Goal: Information Seeking & Learning: Learn about a topic

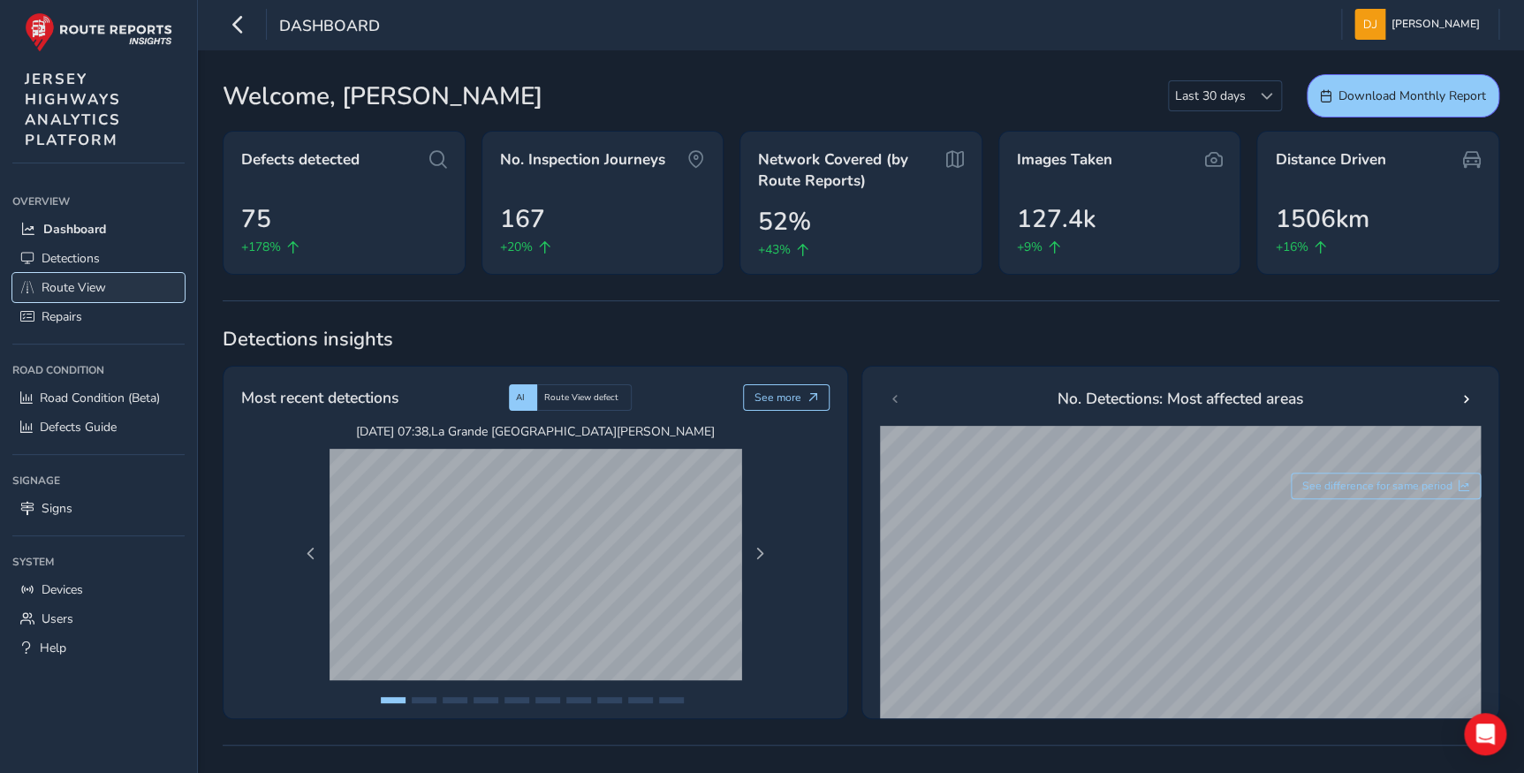
click at [73, 293] on span "Route View" at bounding box center [74, 287] width 65 height 17
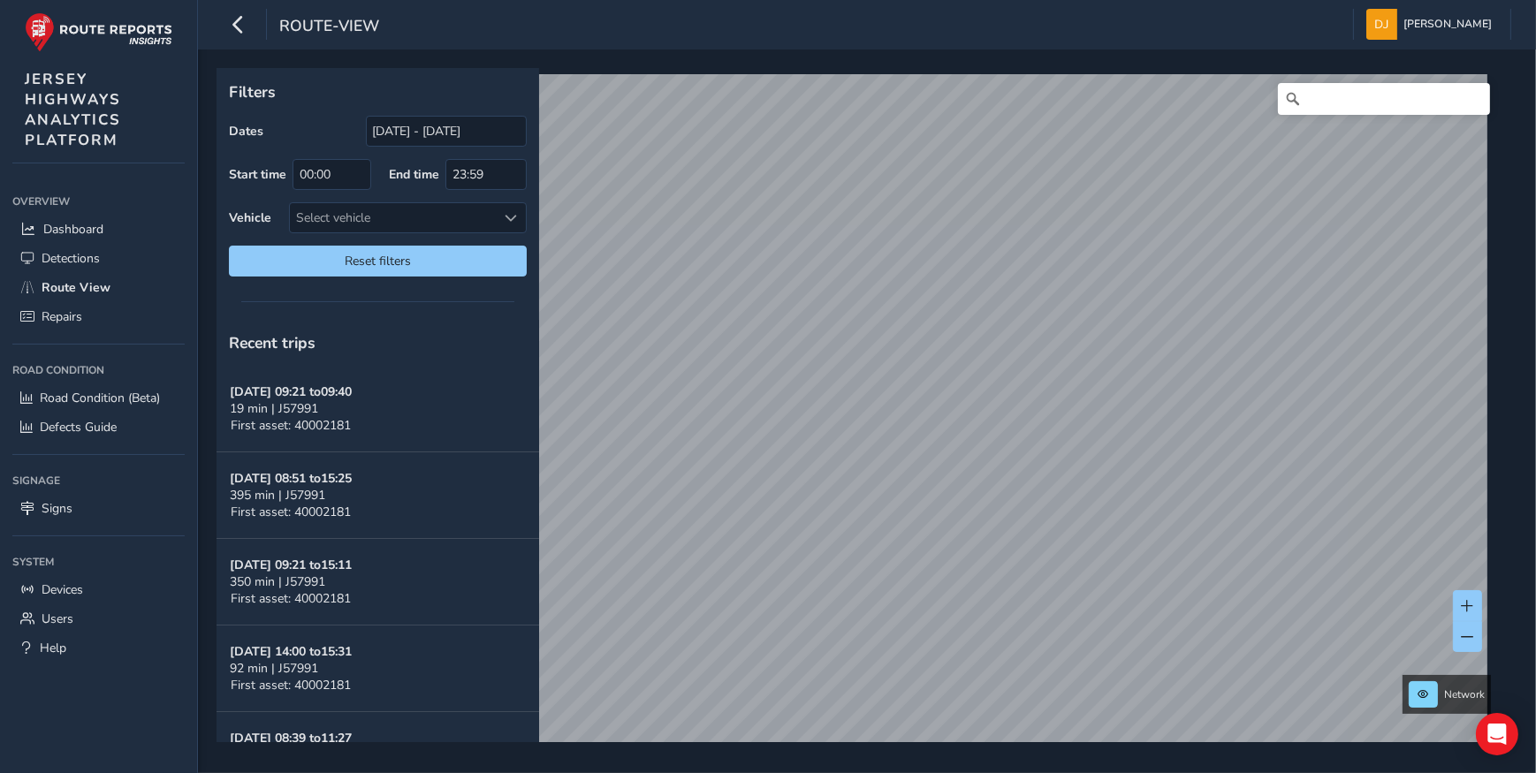
click at [675, 69] on div "Network © Mapbox © OpenStreetMap Improve this map © Maxar" at bounding box center [860, 405] width 1288 height 674
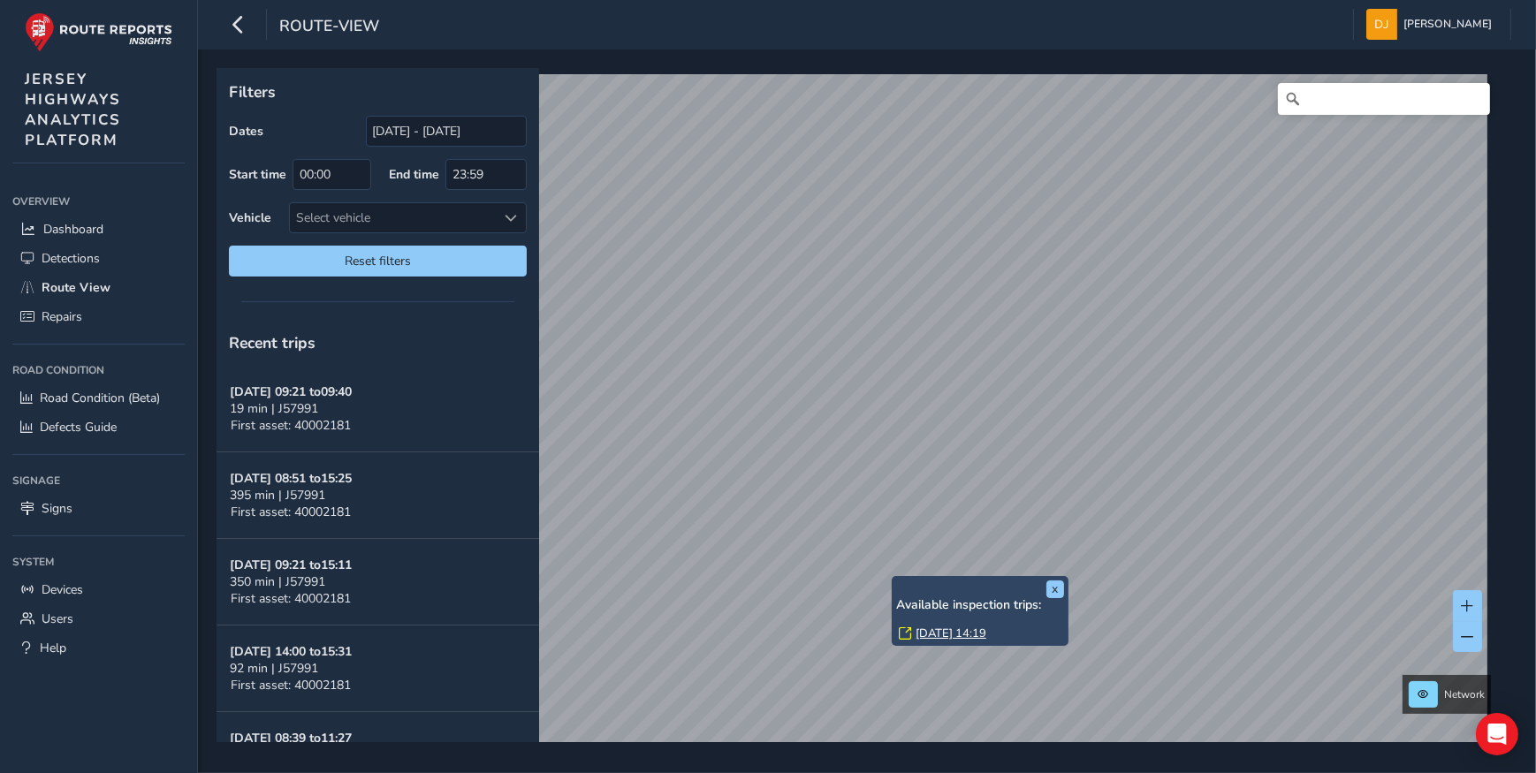
click at [963, 632] on link "Wed, 24 Sep, 14:19" at bounding box center [950, 634] width 71 height 16
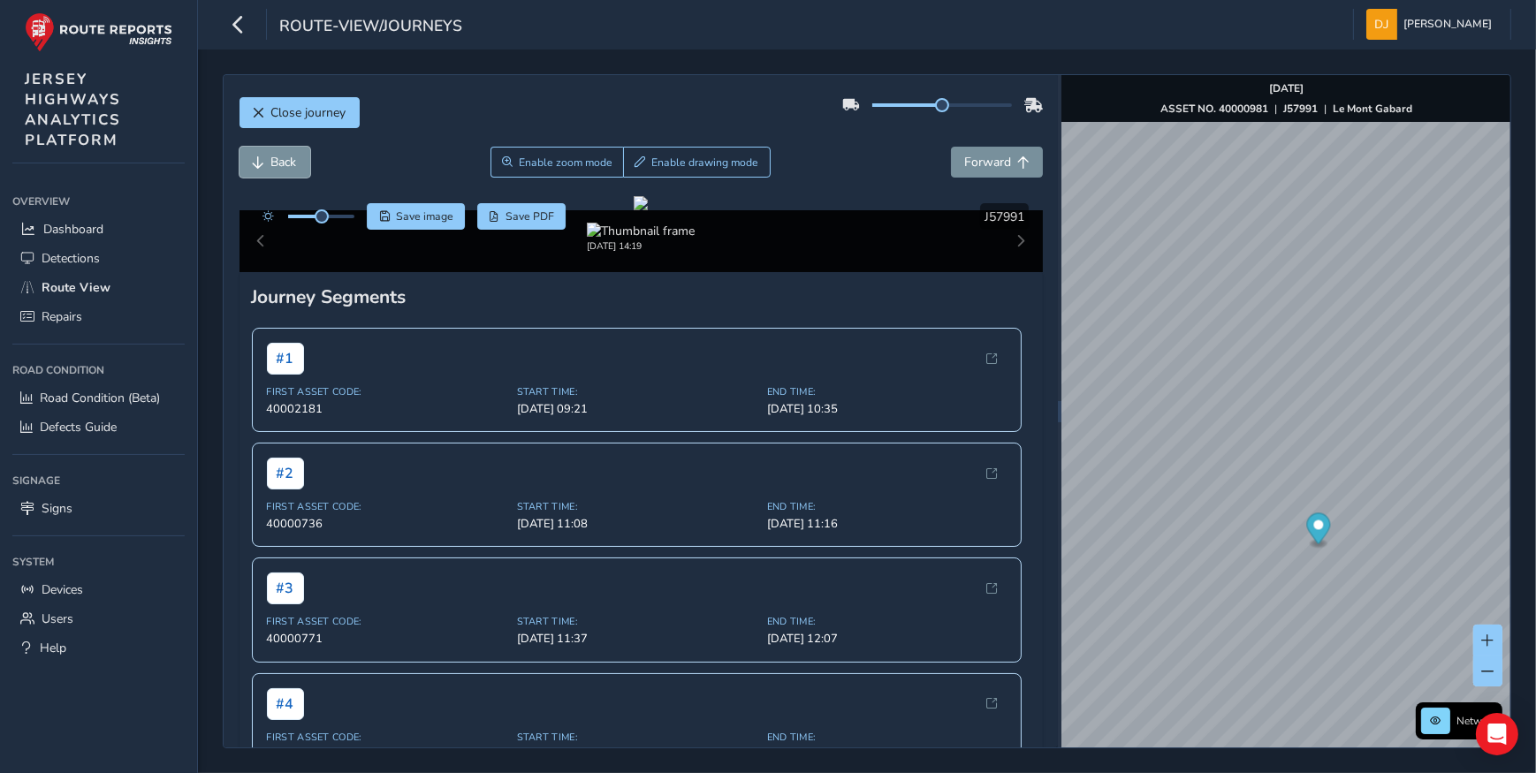
click at [285, 165] on span "Back" at bounding box center [284, 162] width 26 height 17
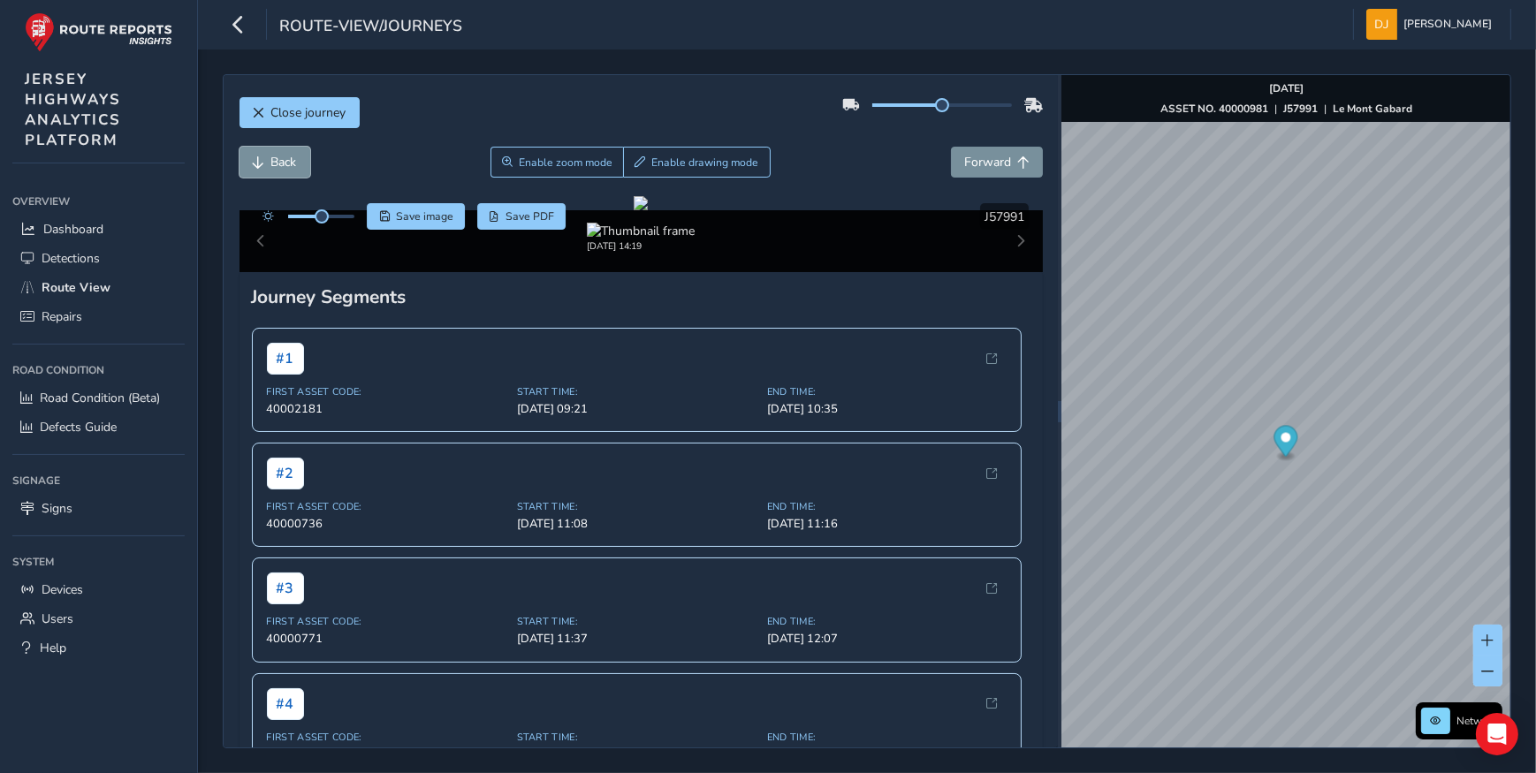
click at [285, 165] on span "Back" at bounding box center [284, 162] width 26 height 17
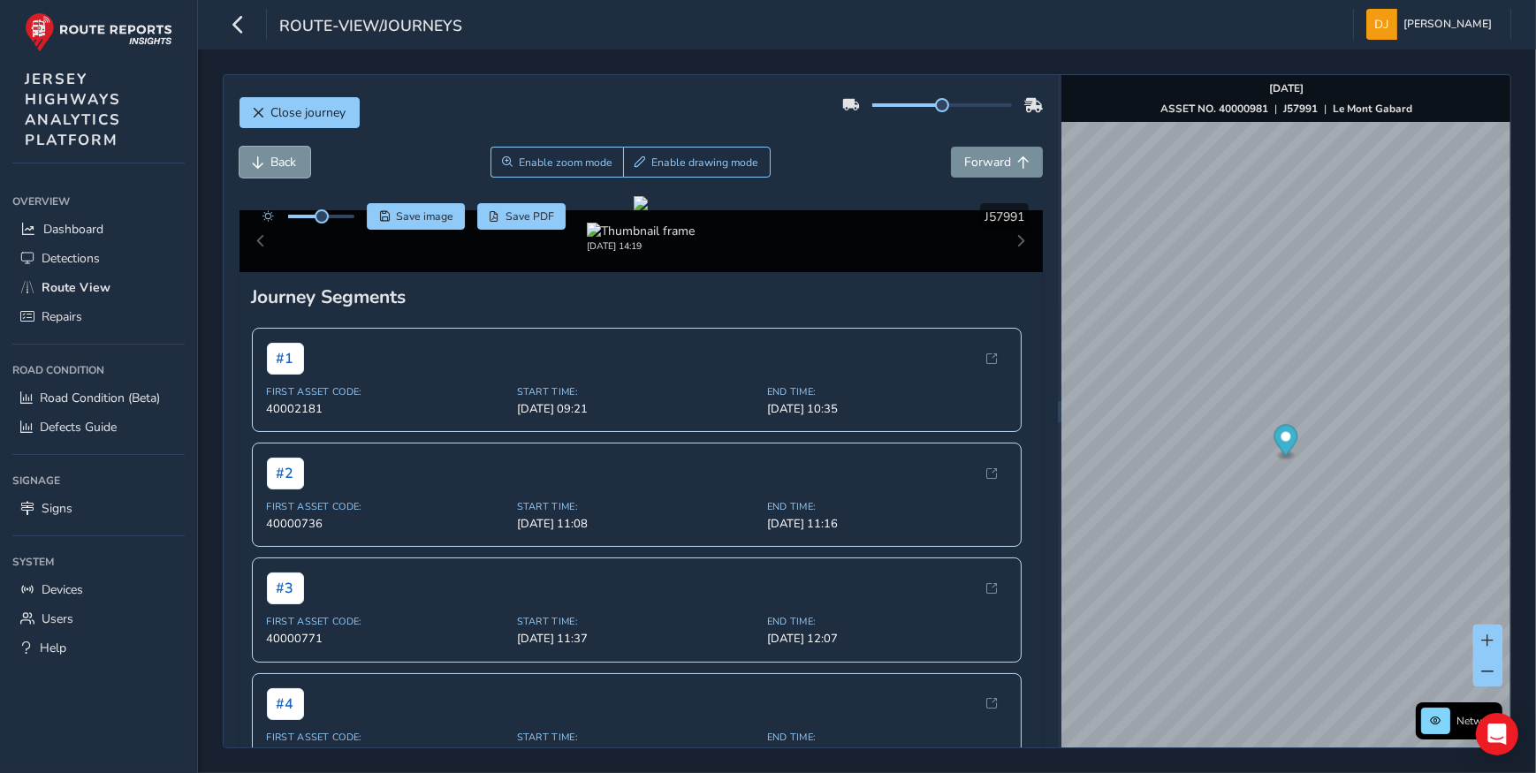
click at [285, 165] on span "Back" at bounding box center [284, 162] width 26 height 17
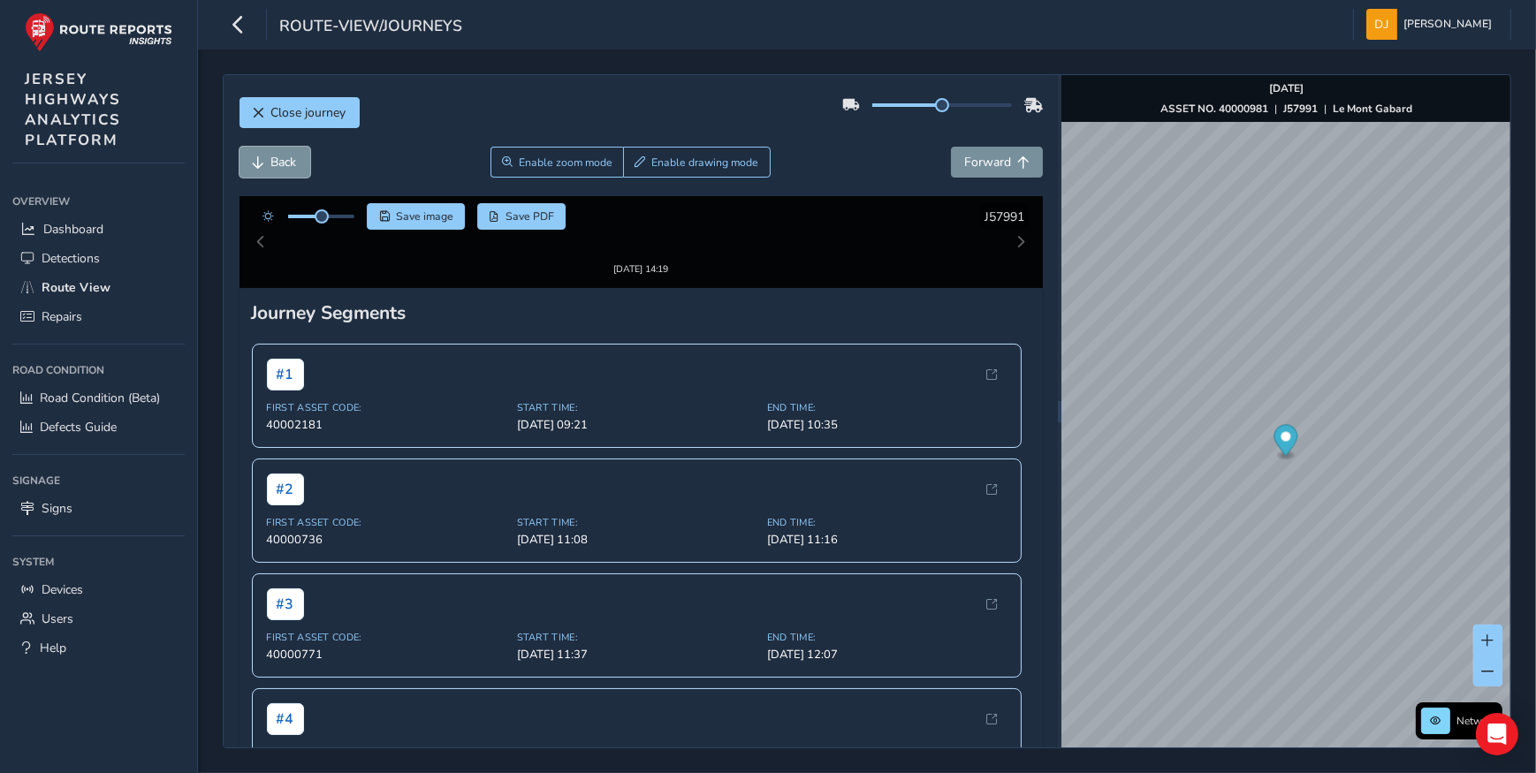
click at [285, 165] on span "Back" at bounding box center [284, 162] width 26 height 17
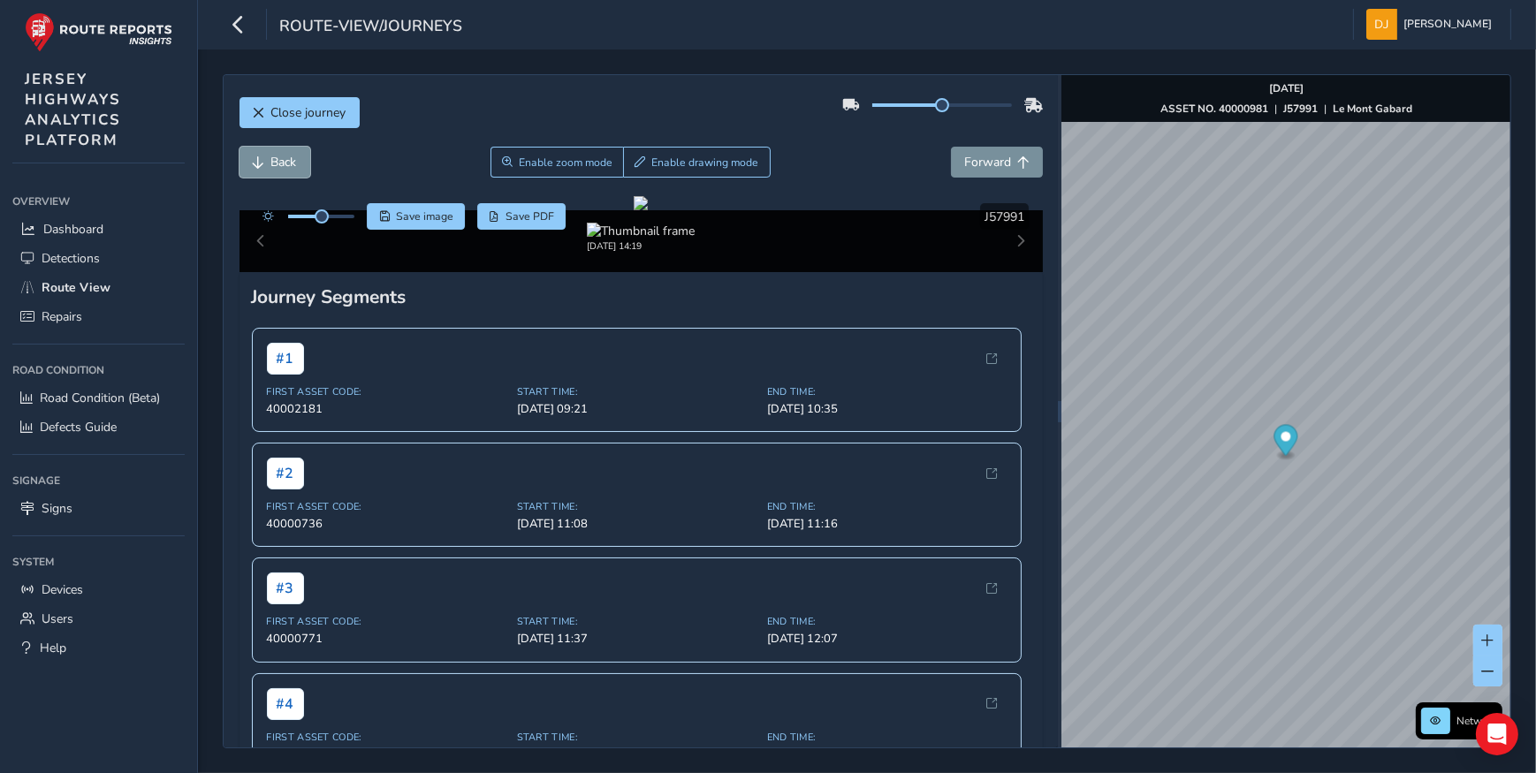
click at [285, 165] on span "Back" at bounding box center [284, 162] width 26 height 17
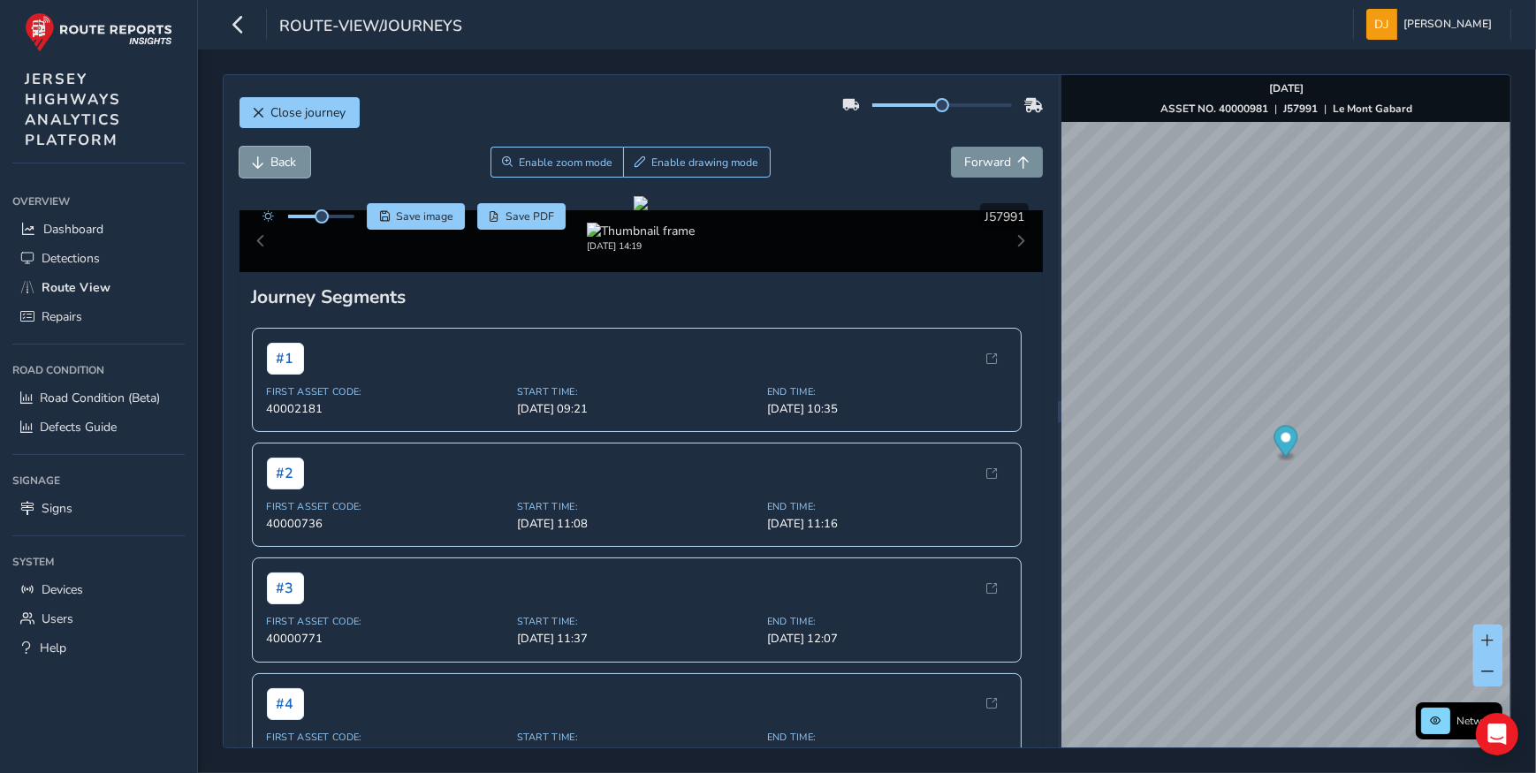
click at [285, 165] on span "Back" at bounding box center [284, 162] width 26 height 17
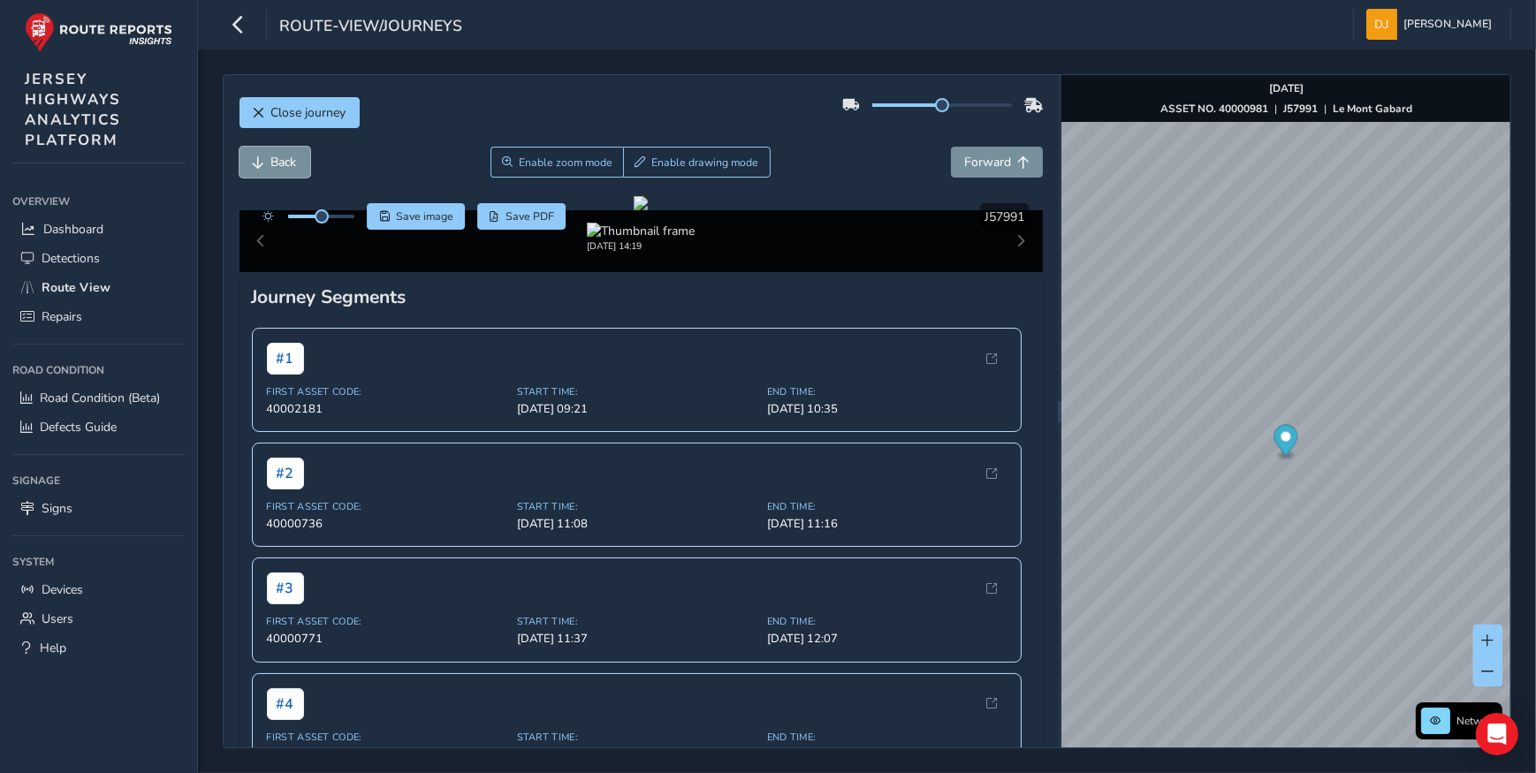
click at [285, 165] on span "Back" at bounding box center [284, 162] width 26 height 17
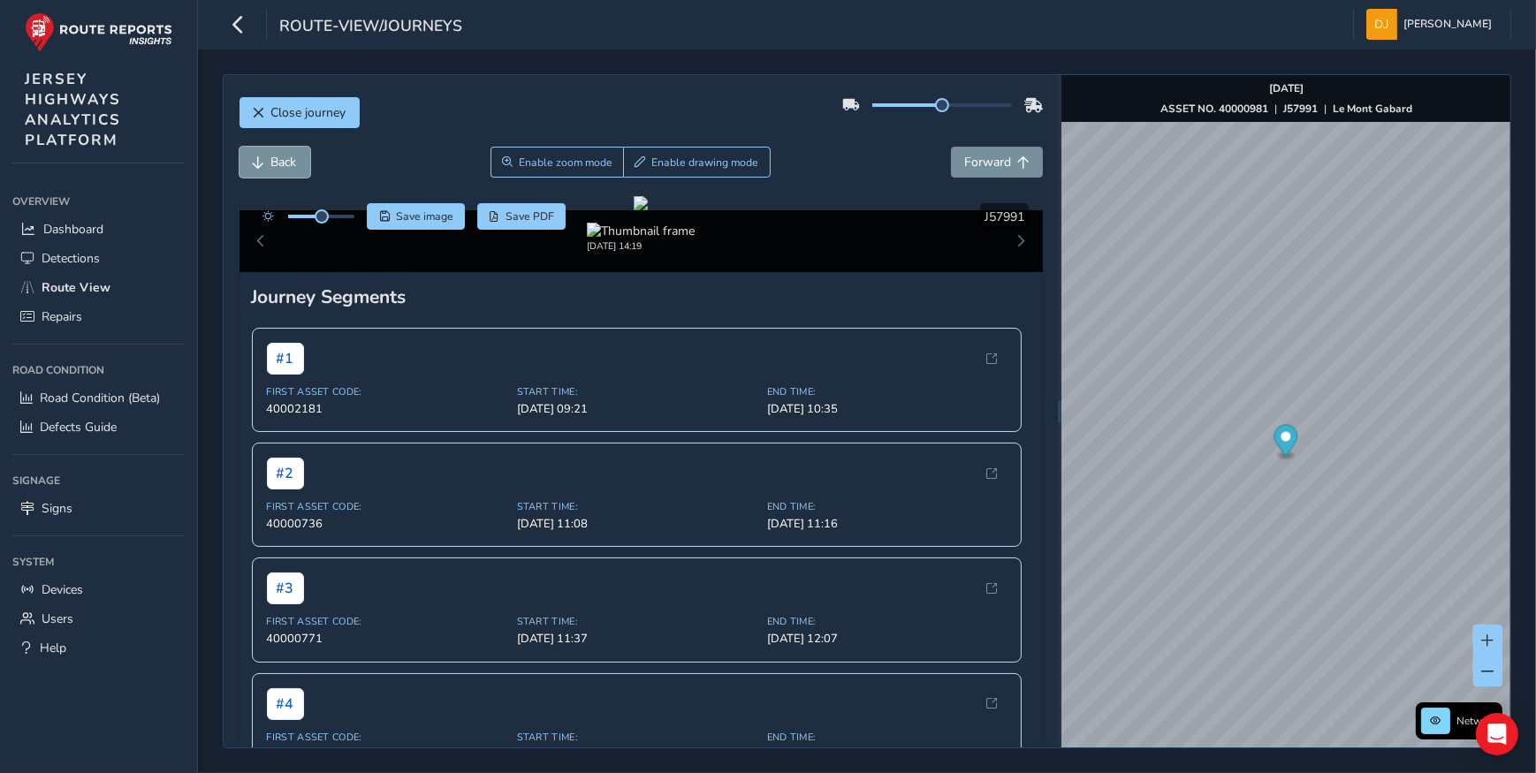
click at [285, 165] on span "Back" at bounding box center [284, 162] width 26 height 17
click at [284, 165] on span "Back" at bounding box center [284, 162] width 26 height 17
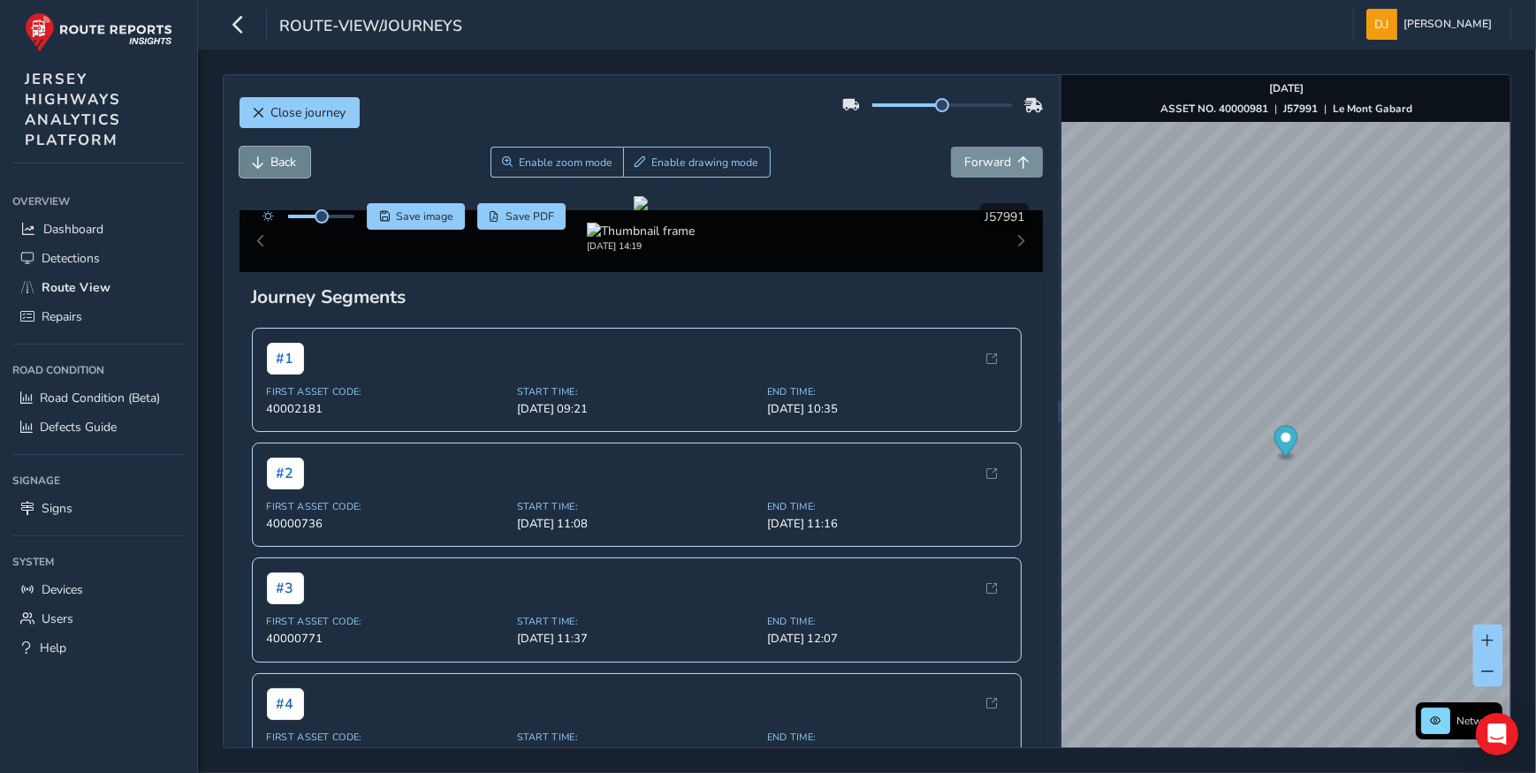
click at [284, 165] on span "Back" at bounding box center [284, 162] width 26 height 17
click at [282, 165] on span "Back" at bounding box center [284, 162] width 26 height 17
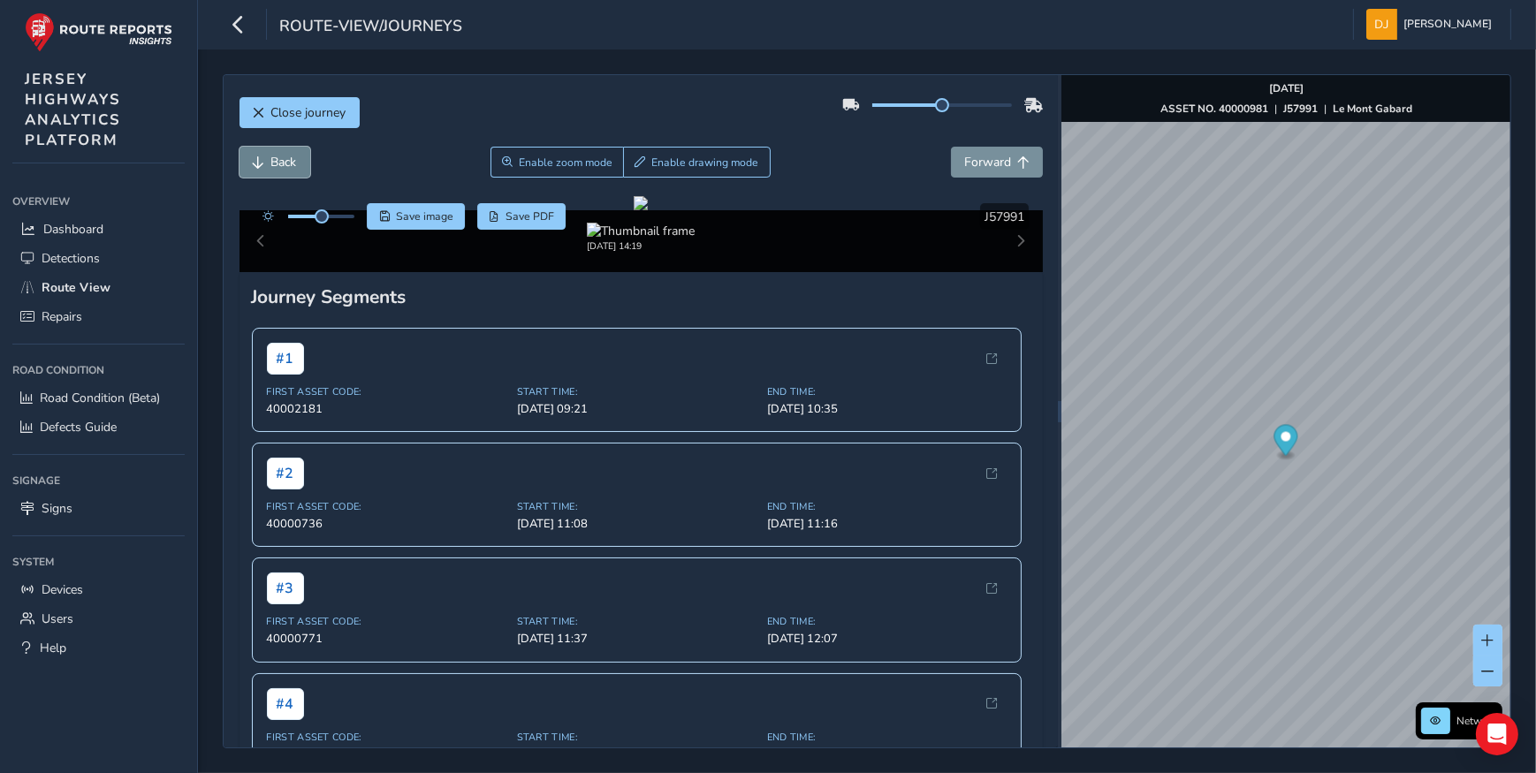
click at [282, 165] on span "Back" at bounding box center [284, 162] width 26 height 17
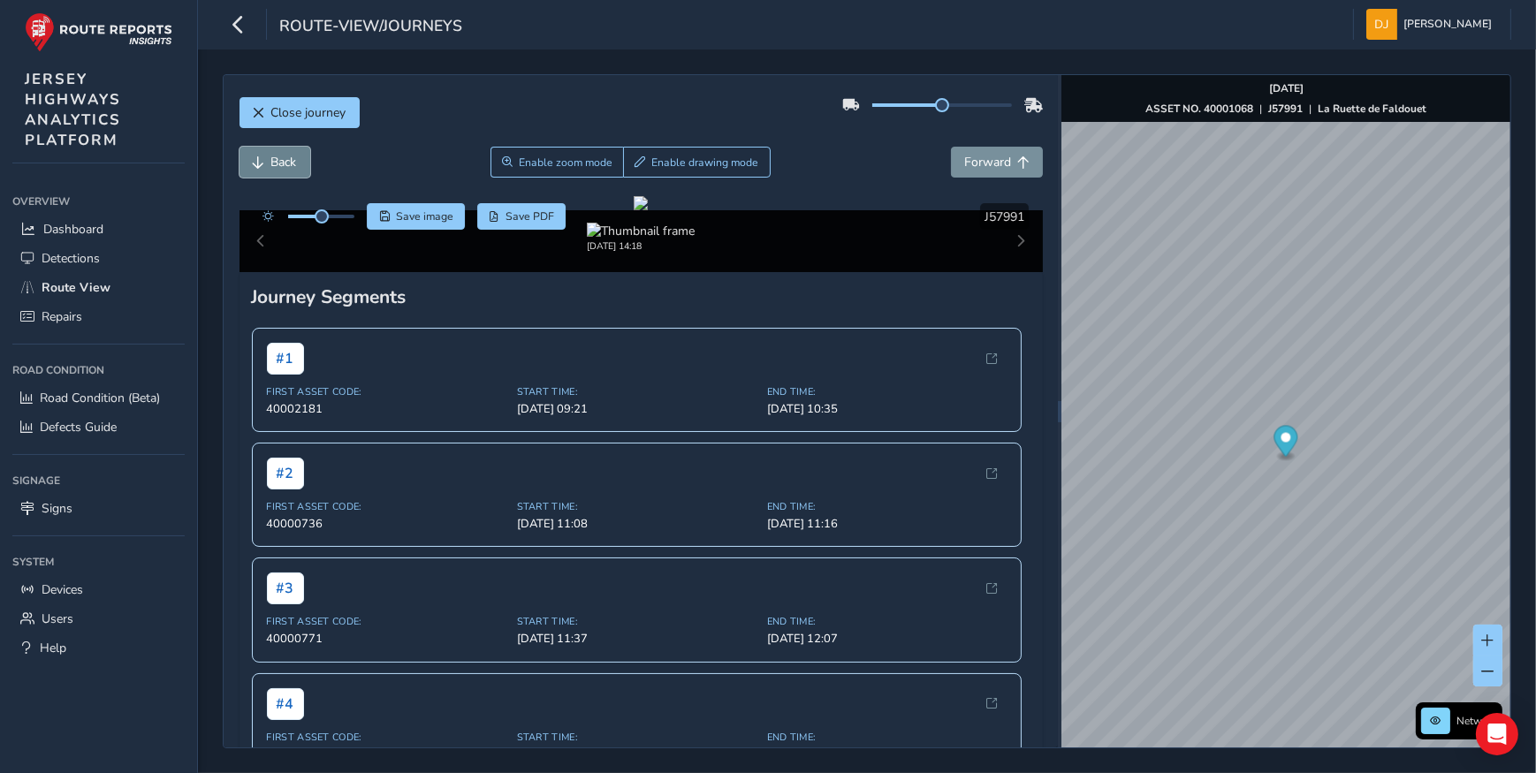
click at [282, 165] on span "Back" at bounding box center [284, 162] width 26 height 17
click at [1039, 359] on div "Close journey Back Enable zoom mode Enable drawing mode Forward Click and Drag …" at bounding box center [867, 411] width 1288 height 674
click at [256, 115] on span "Close journey" at bounding box center [259, 113] width 12 height 12
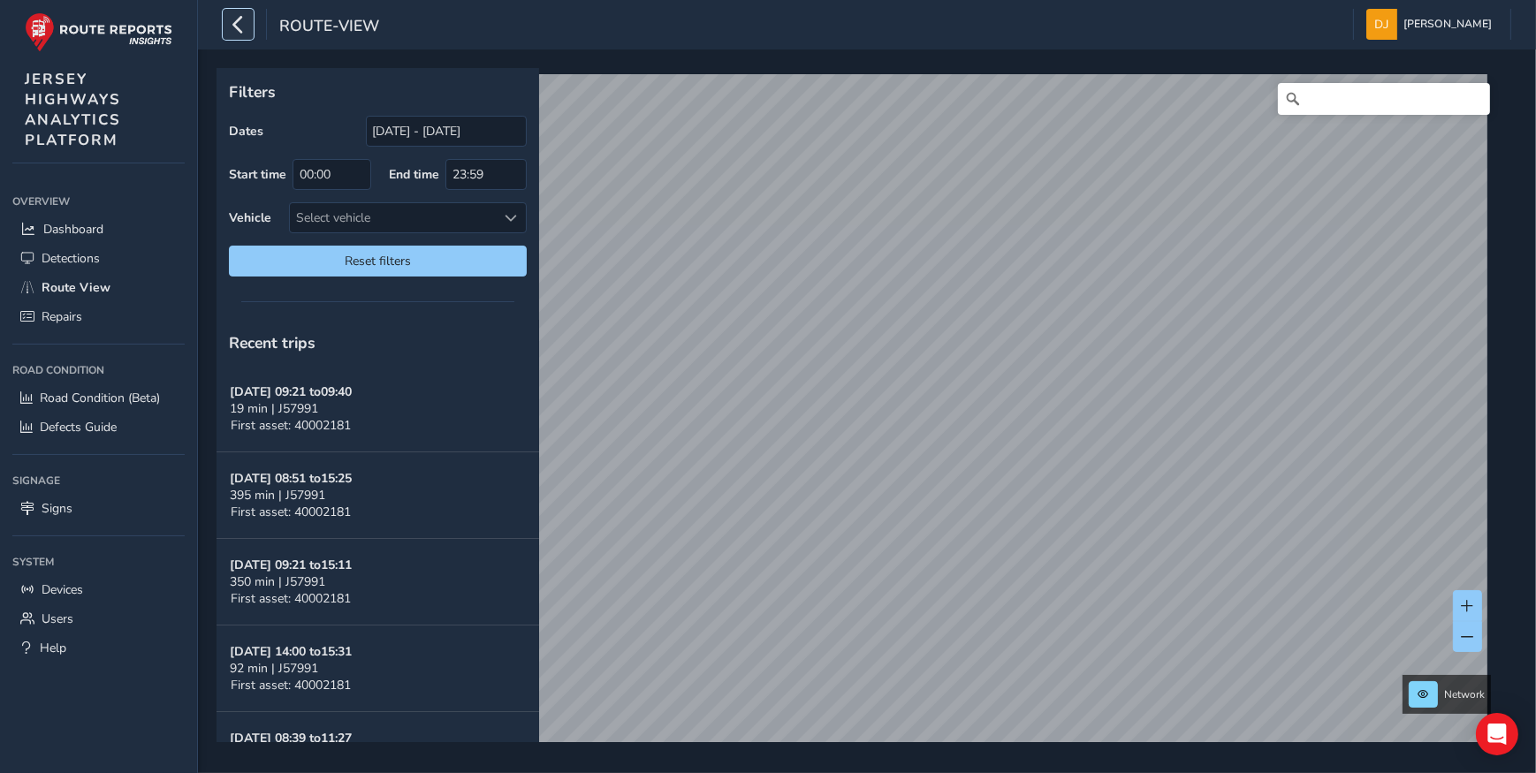
click at [239, 26] on icon "button" at bounding box center [238, 24] width 19 height 31
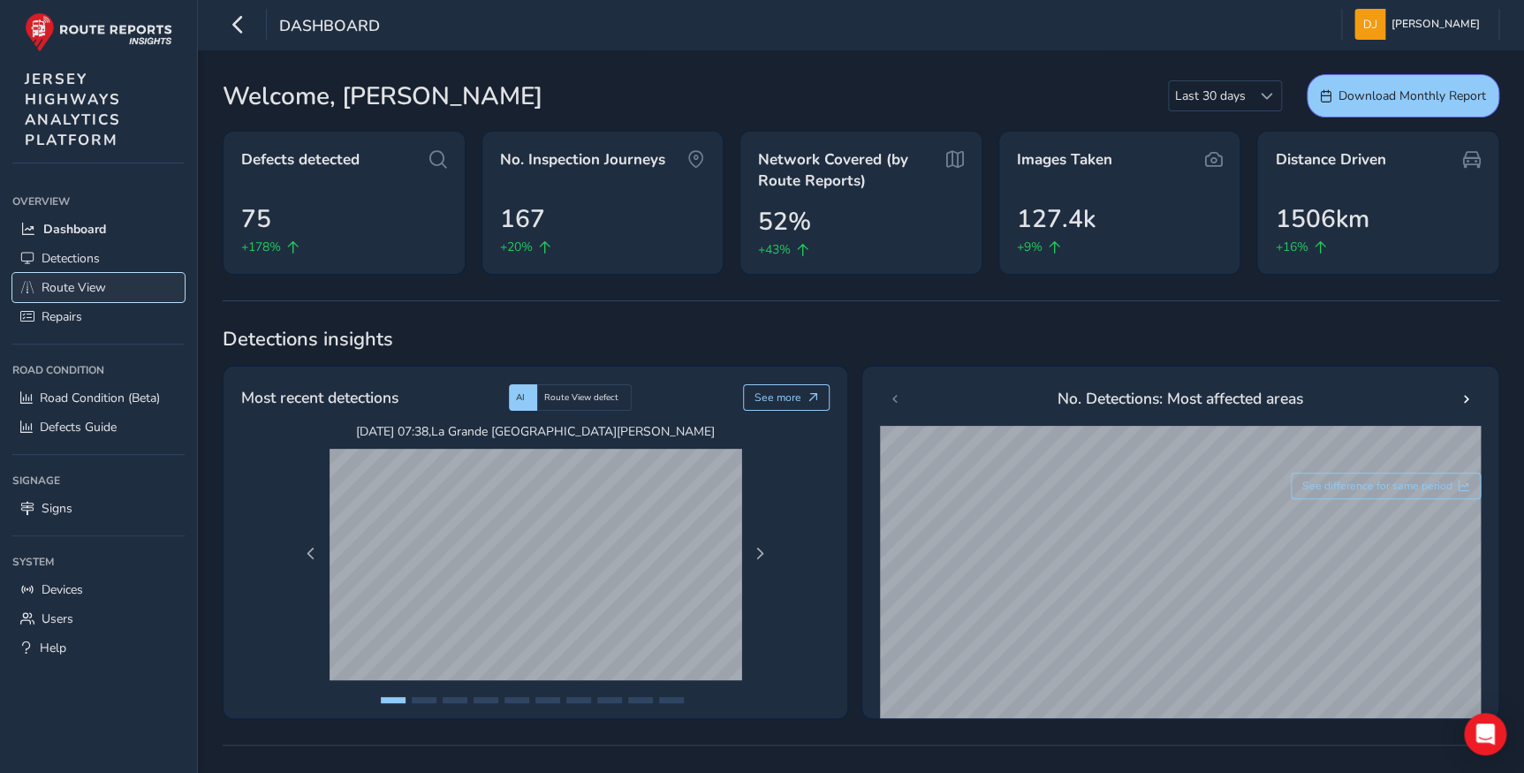
click at [75, 289] on span "Route View" at bounding box center [74, 287] width 65 height 17
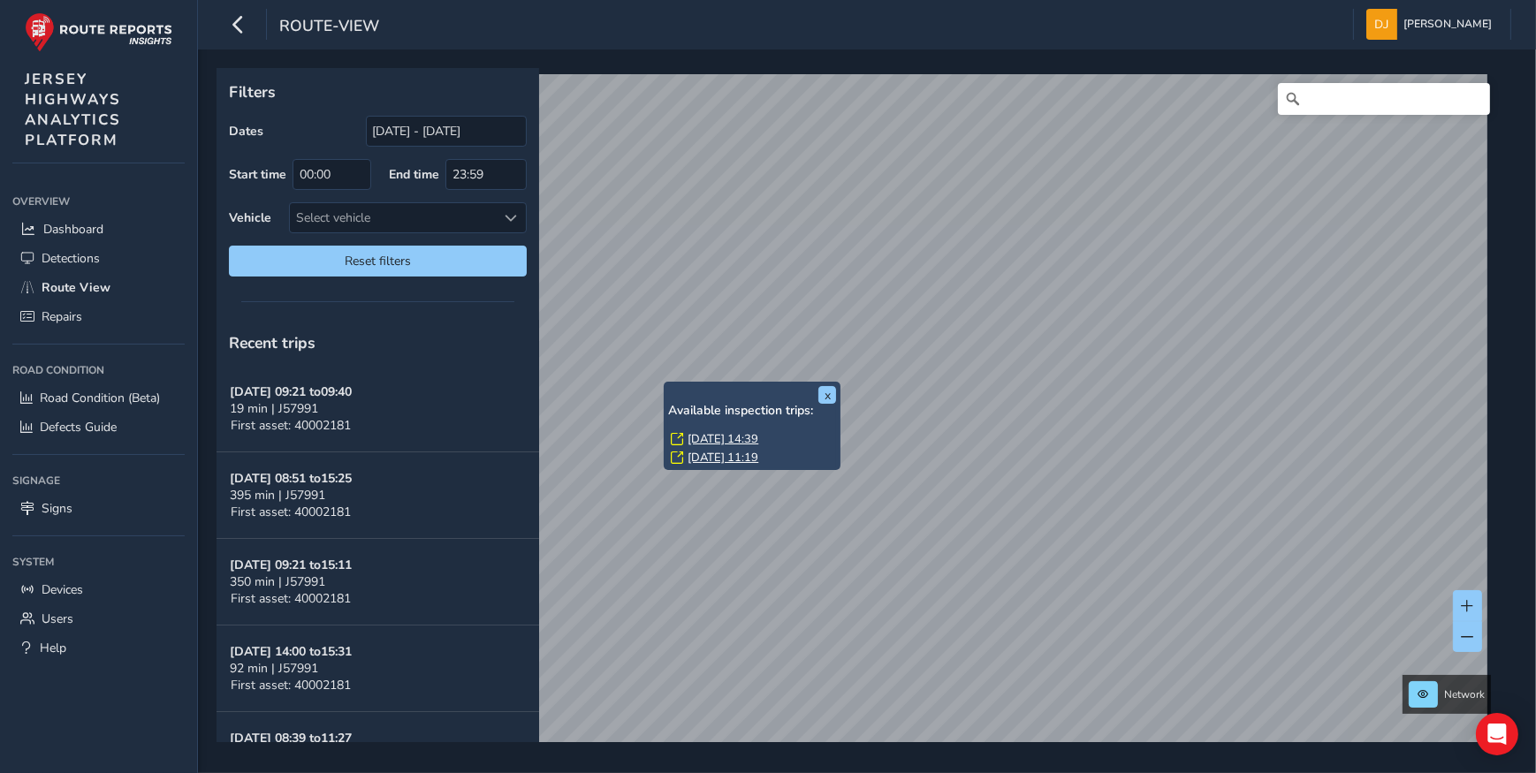
click at [733, 436] on link "Tue, 23 Sep, 14:39" at bounding box center [722, 439] width 71 height 16
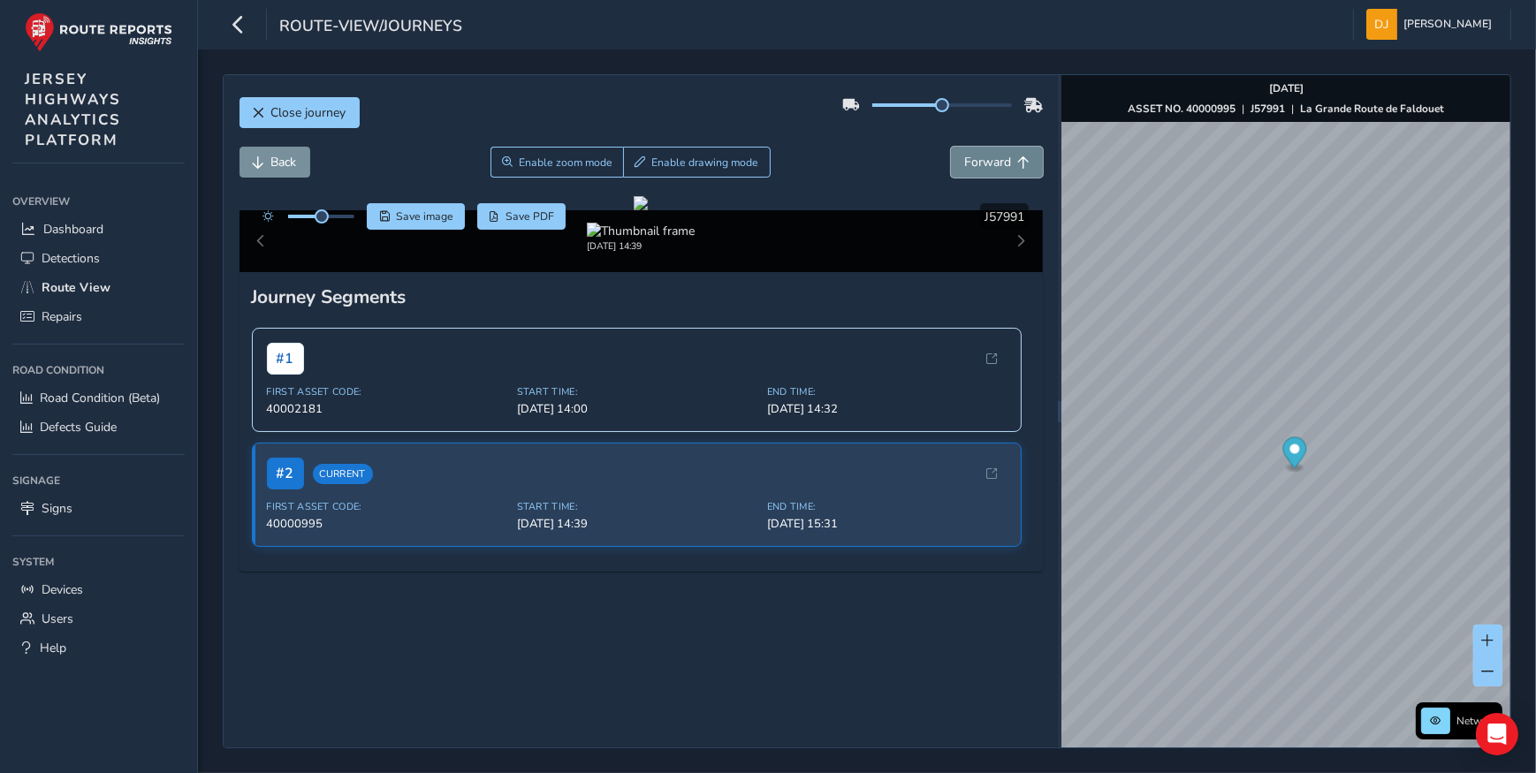
click at [975, 165] on span "Forward" at bounding box center [987, 162] width 47 height 17
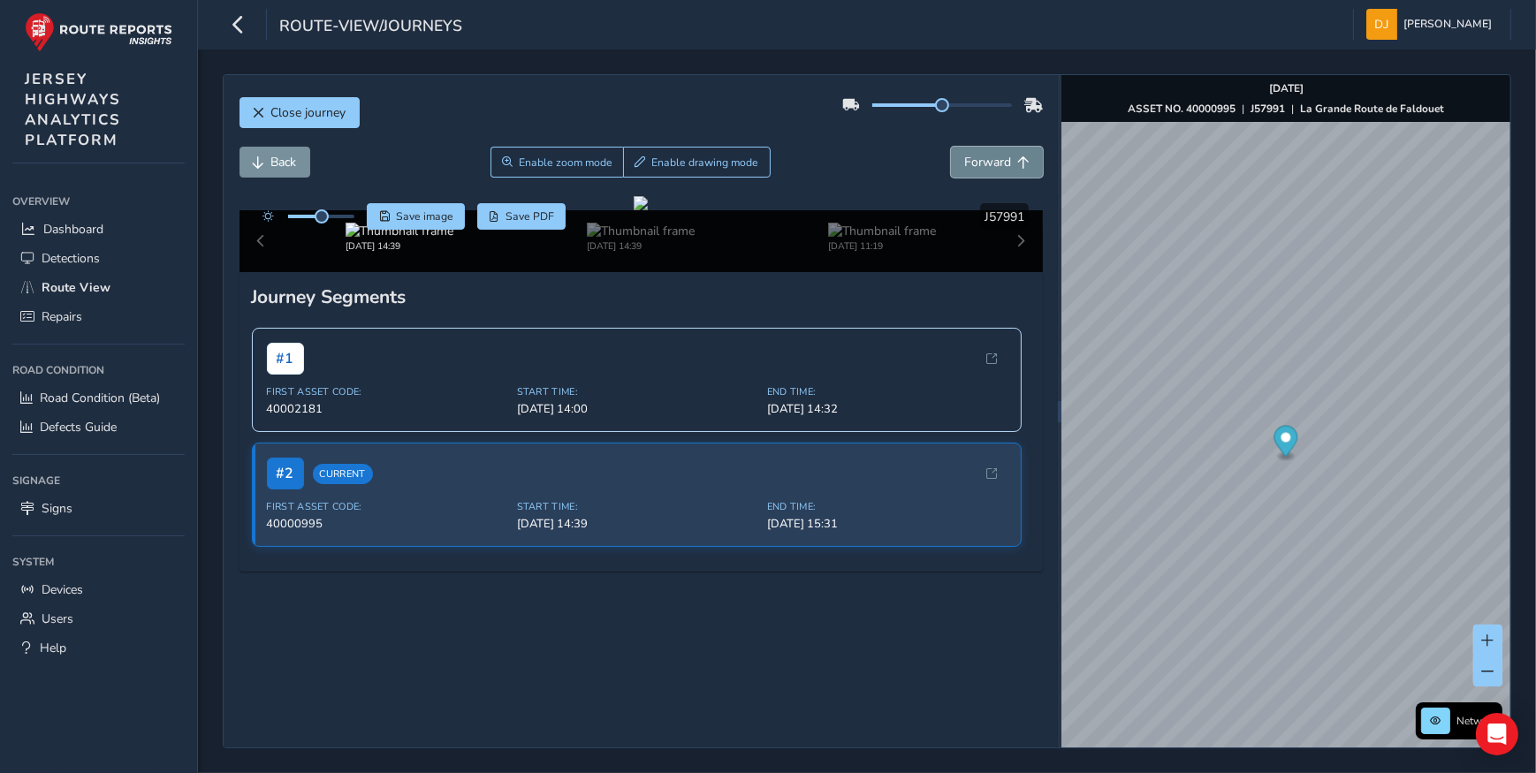
click at [975, 165] on span "Forward" at bounding box center [987, 162] width 47 height 17
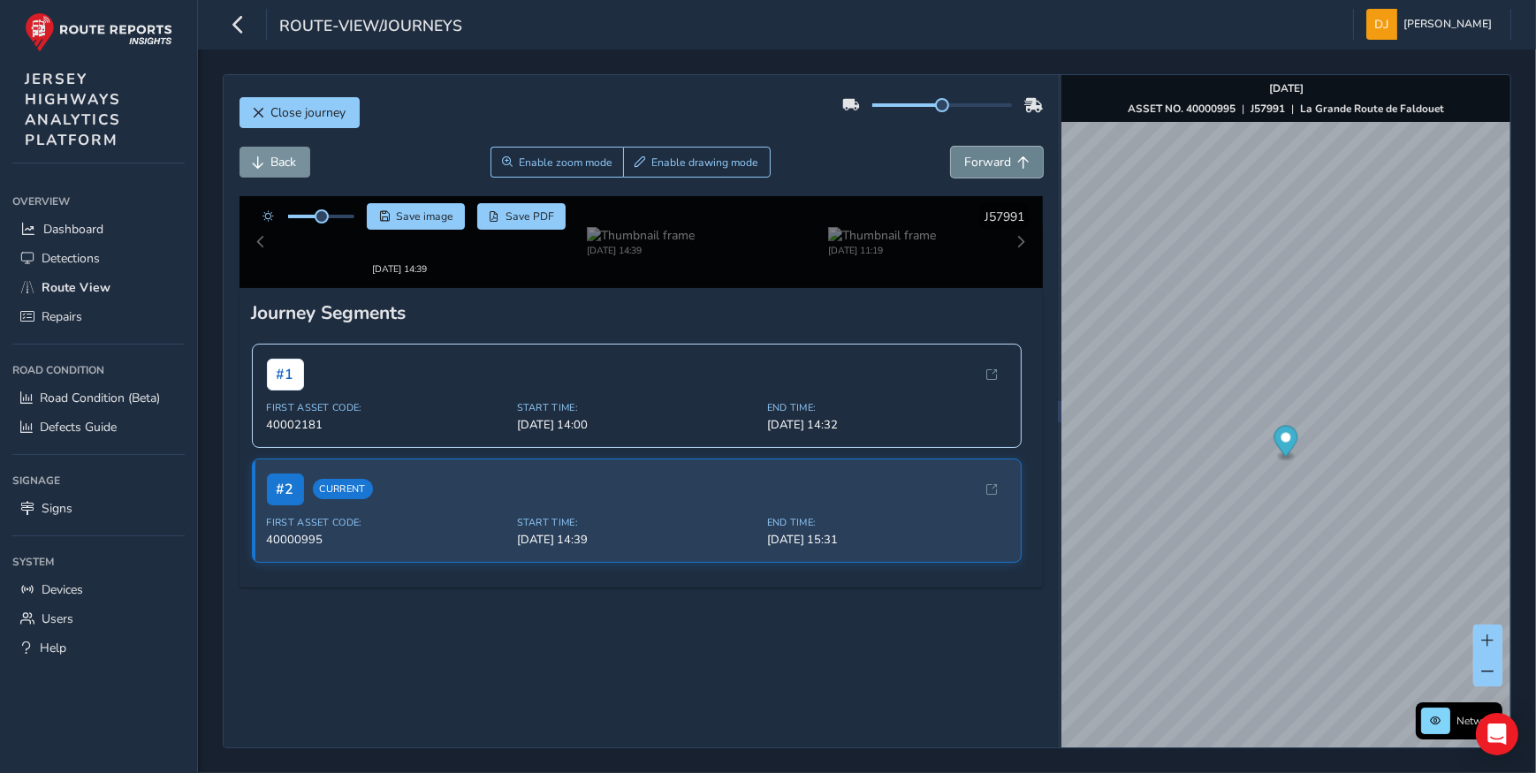
click at [975, 165] on span "Forward" at bounding box center [987, 162] width 47 height 17
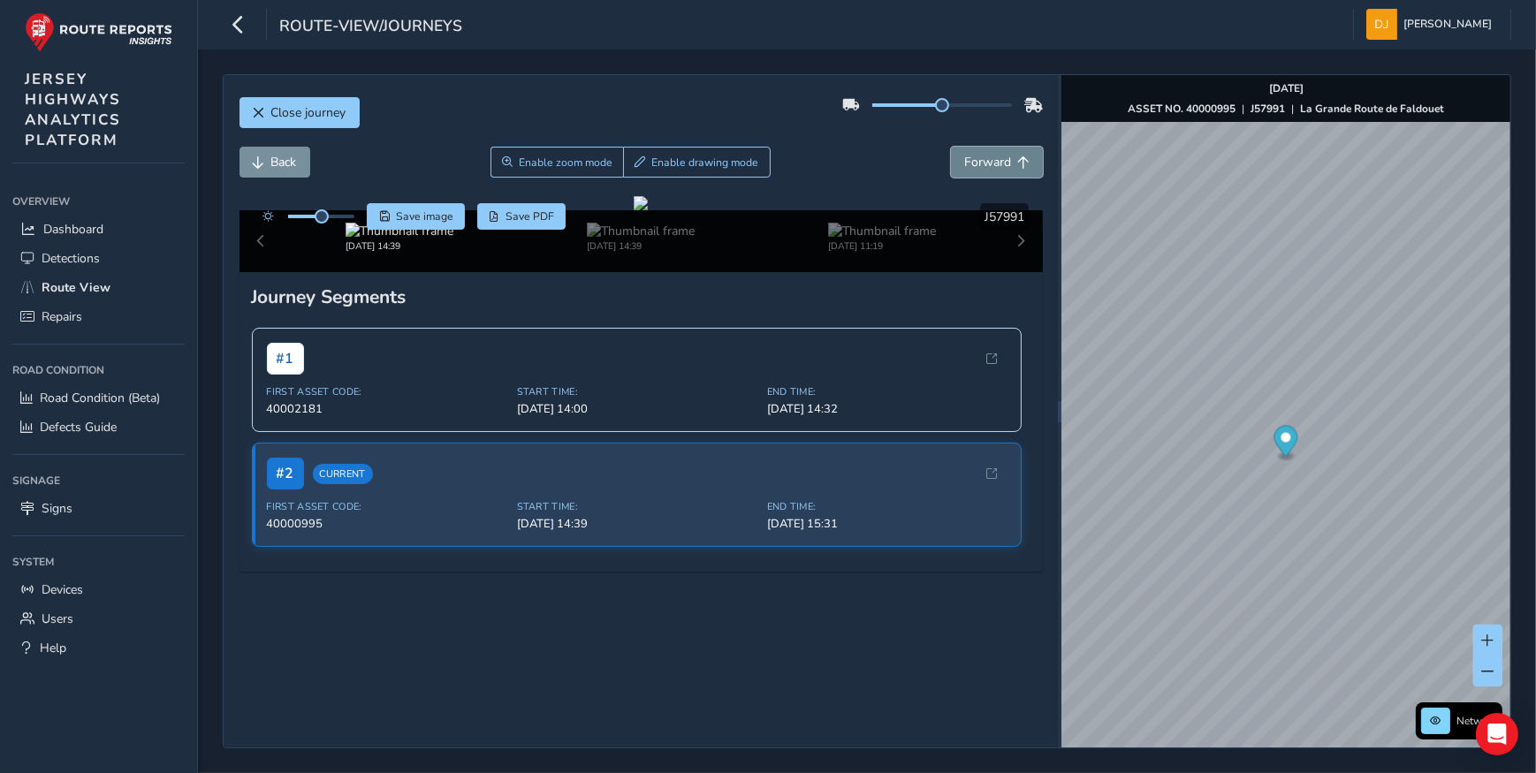
click at [975, 165] on span "Forward" at bounding box center [987, 162] width 47 height 17
click at [292, 158] on span "Back" at bounding box center [284, 162] width 26 height 17
click at [291, 158] on span "Back" at bounding box center [284, 162] width 26 height 17
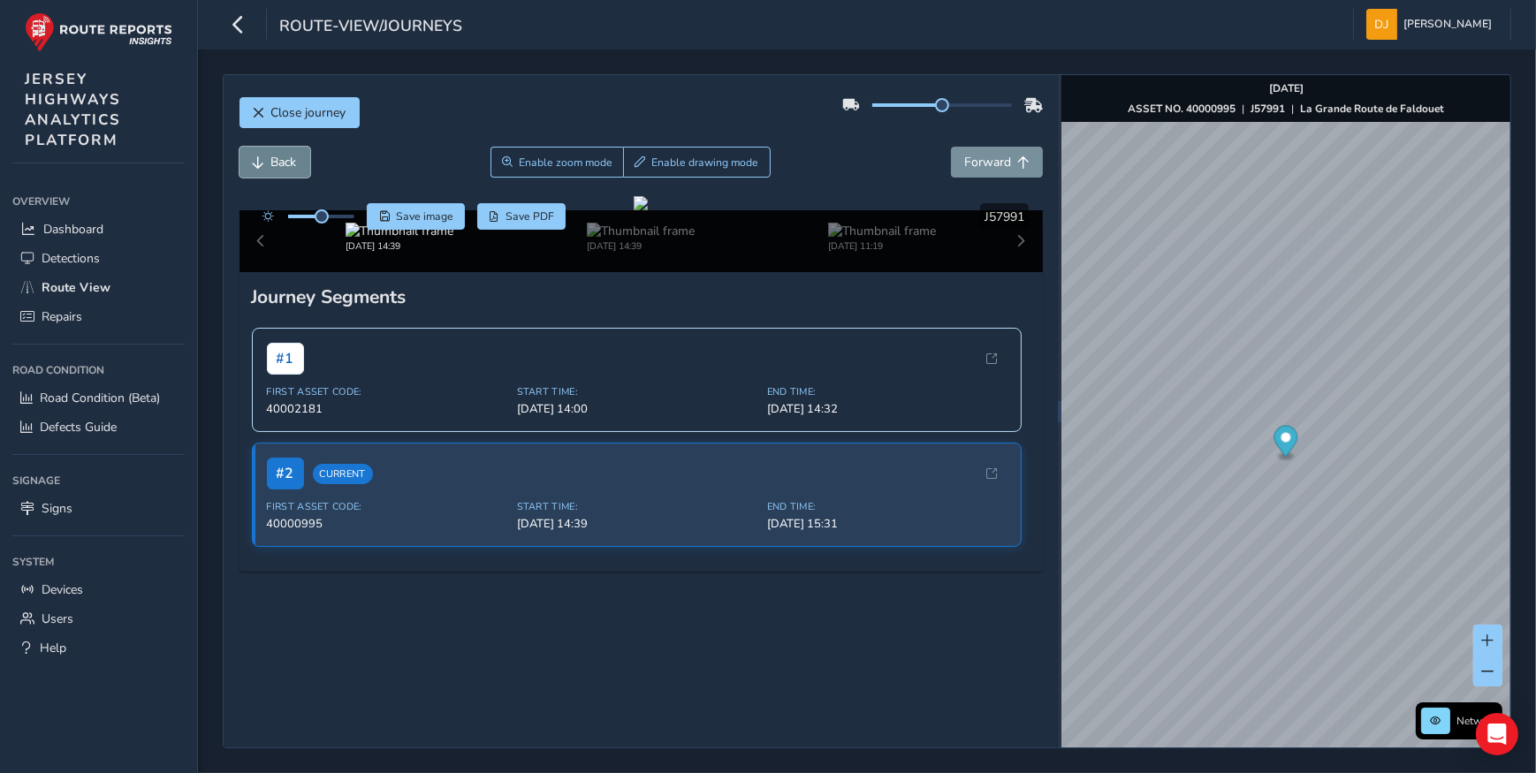
click at [291, 158] on span "Back" at bounding box center [284, 162] width 26 height 17
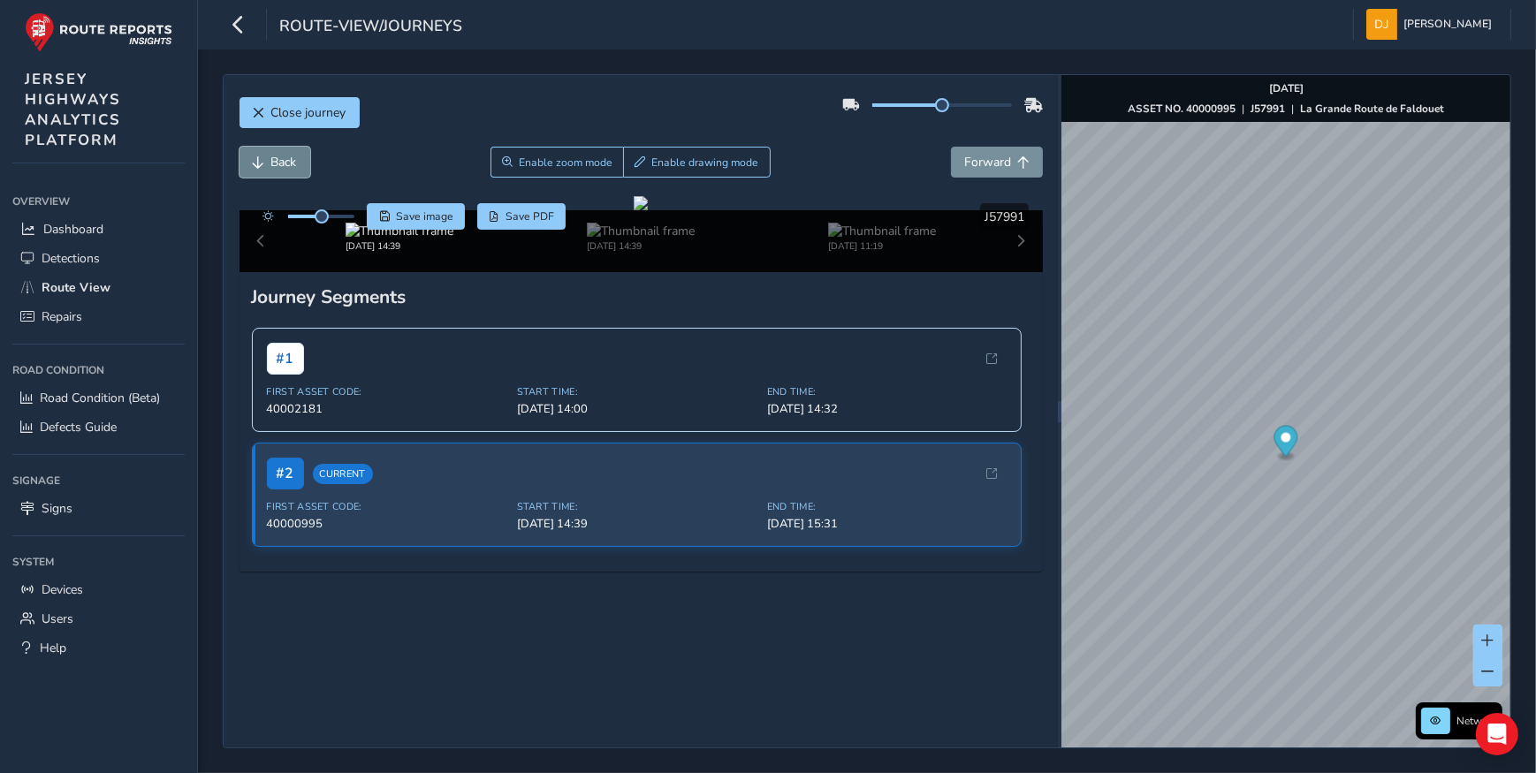
click at [291, 158] on span "Back" at bounding box center [284, 162] width 26 height 17
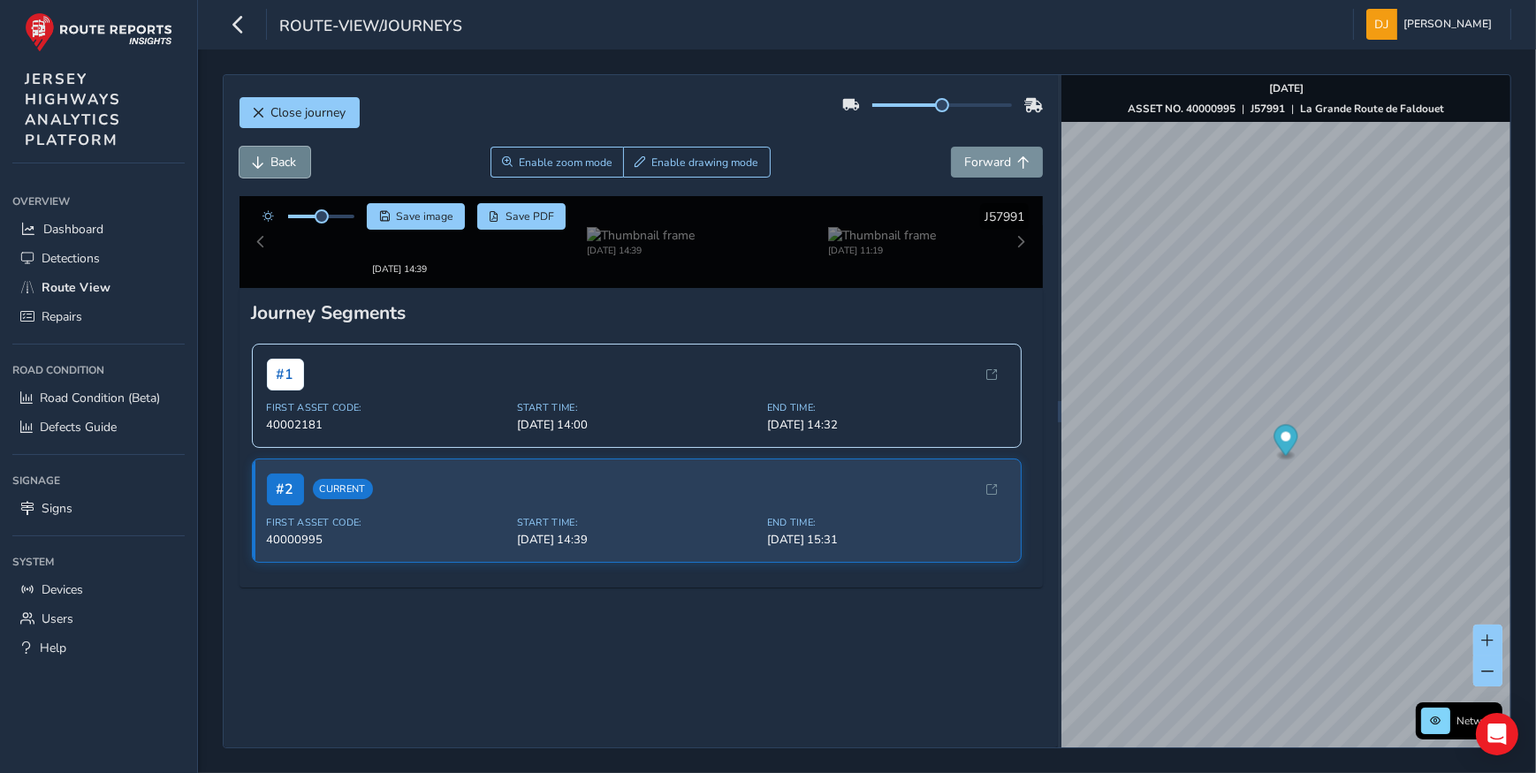
click at [291, 158] on span "Back" at bounding box center [284, 162] width 26 height 17
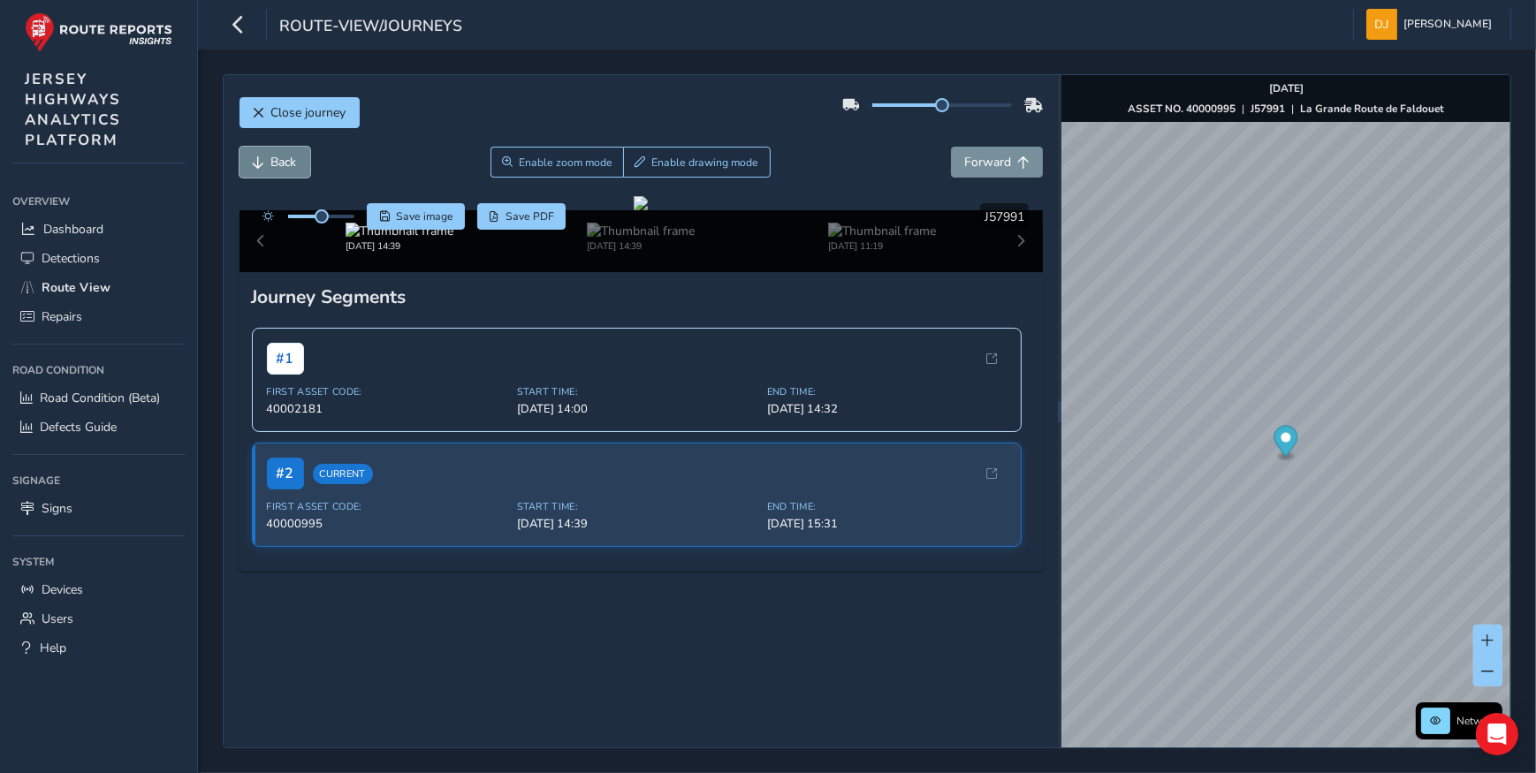
click at [291, 158] on span "Back" at bounding box center [284, 162] width 26 height 17
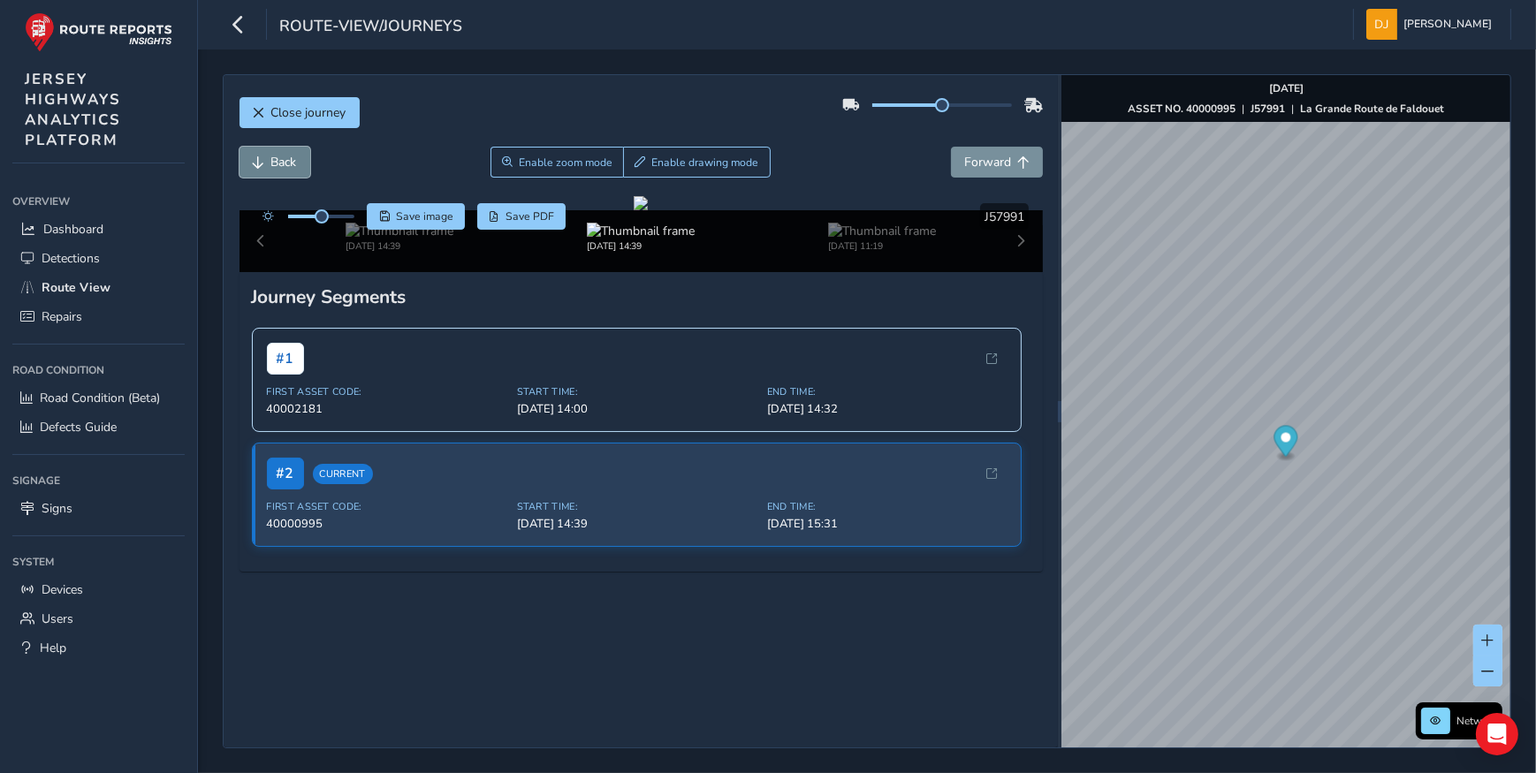
click at [291, 158] on span "Back" at bounding box center [284, 162] width 26 height 17
click at [290, 159] on span "Back" at bounding box center [284, 162] width 26 height 17
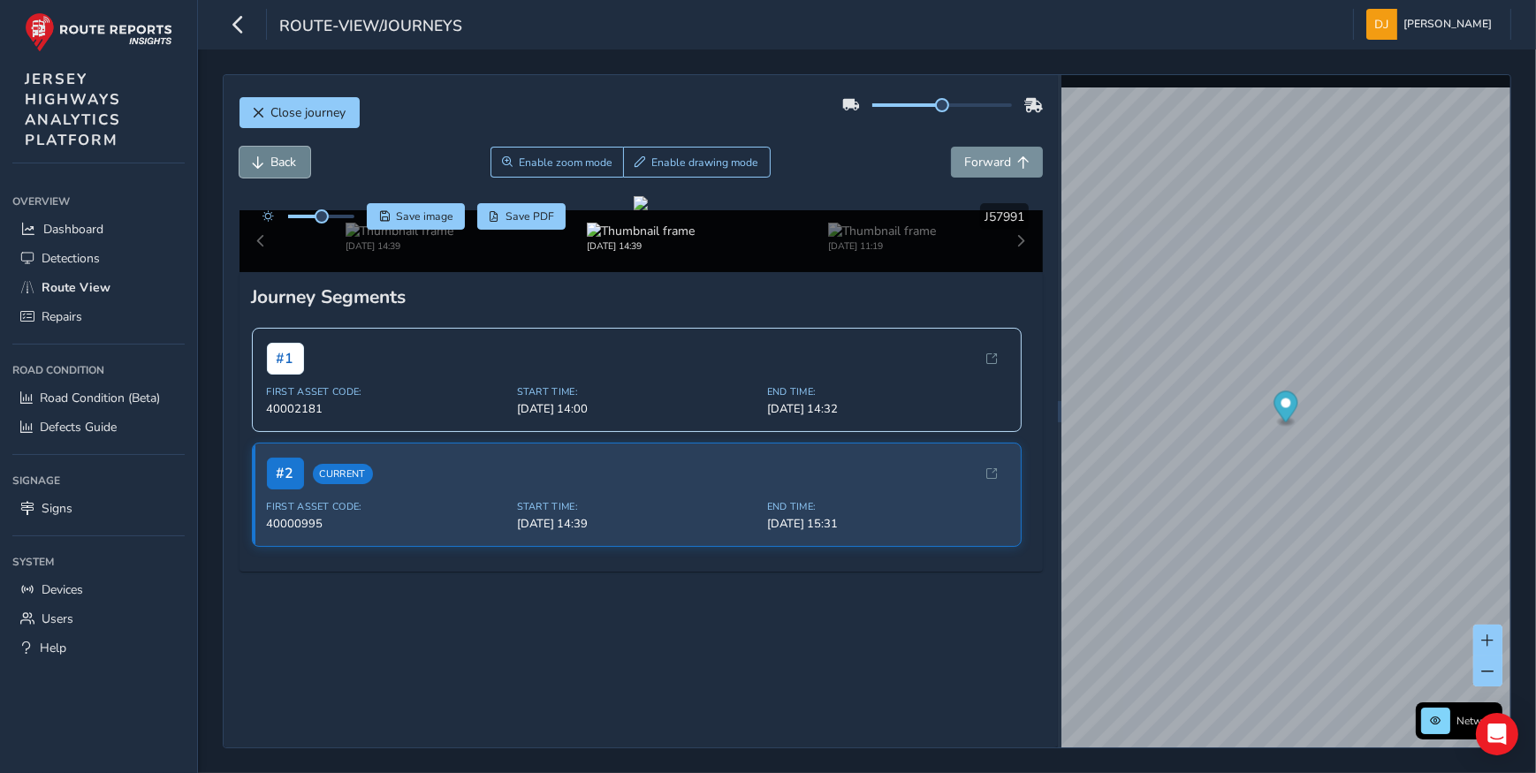
click at [290, 159] on span "Back" at bounding box center [284, 162] width 26 height 17
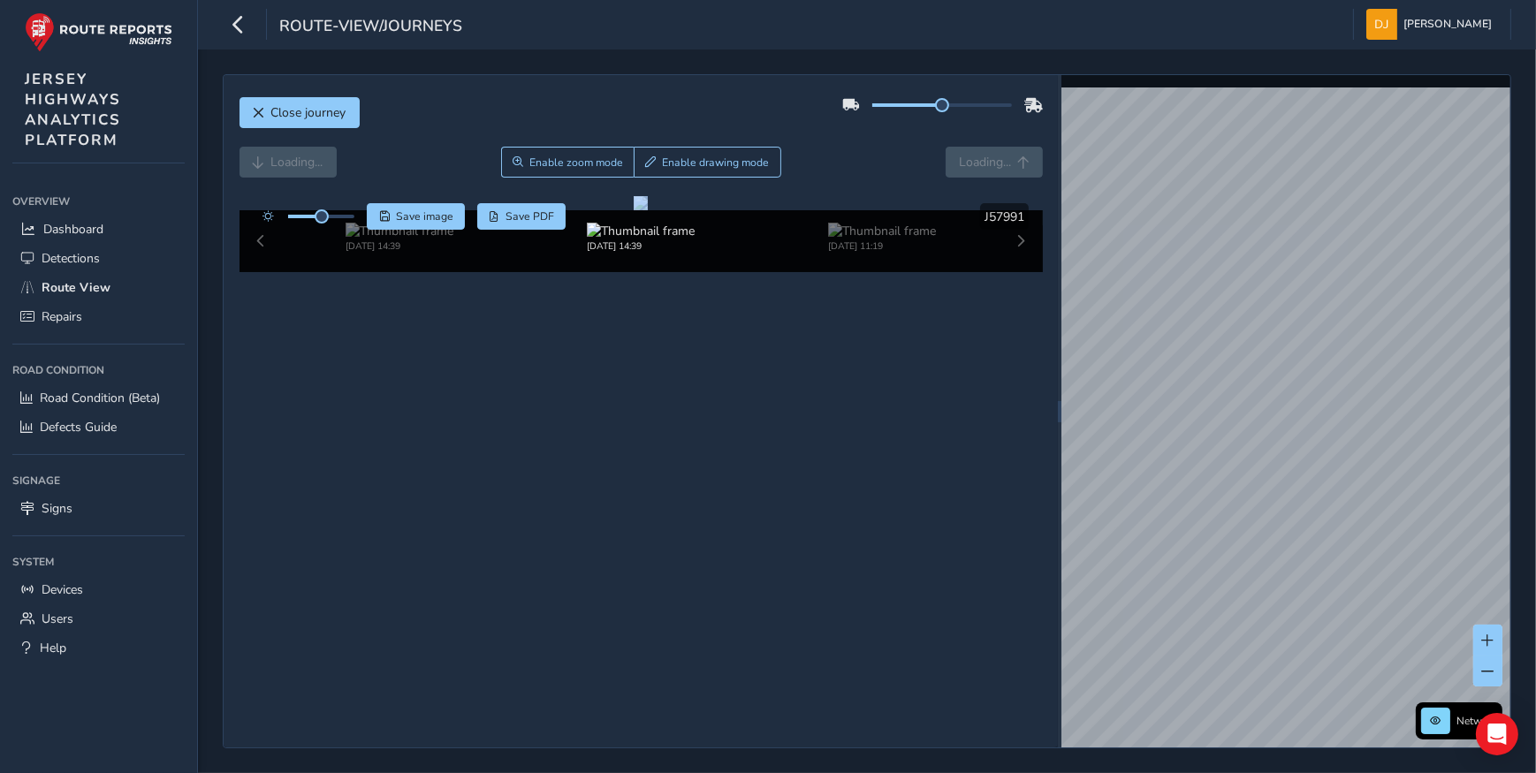
click at [290, 159] on div "Loading... Enable zoom mode Enable drawing mode Loading..." at bounding box center [640, 162] width 803 height 31
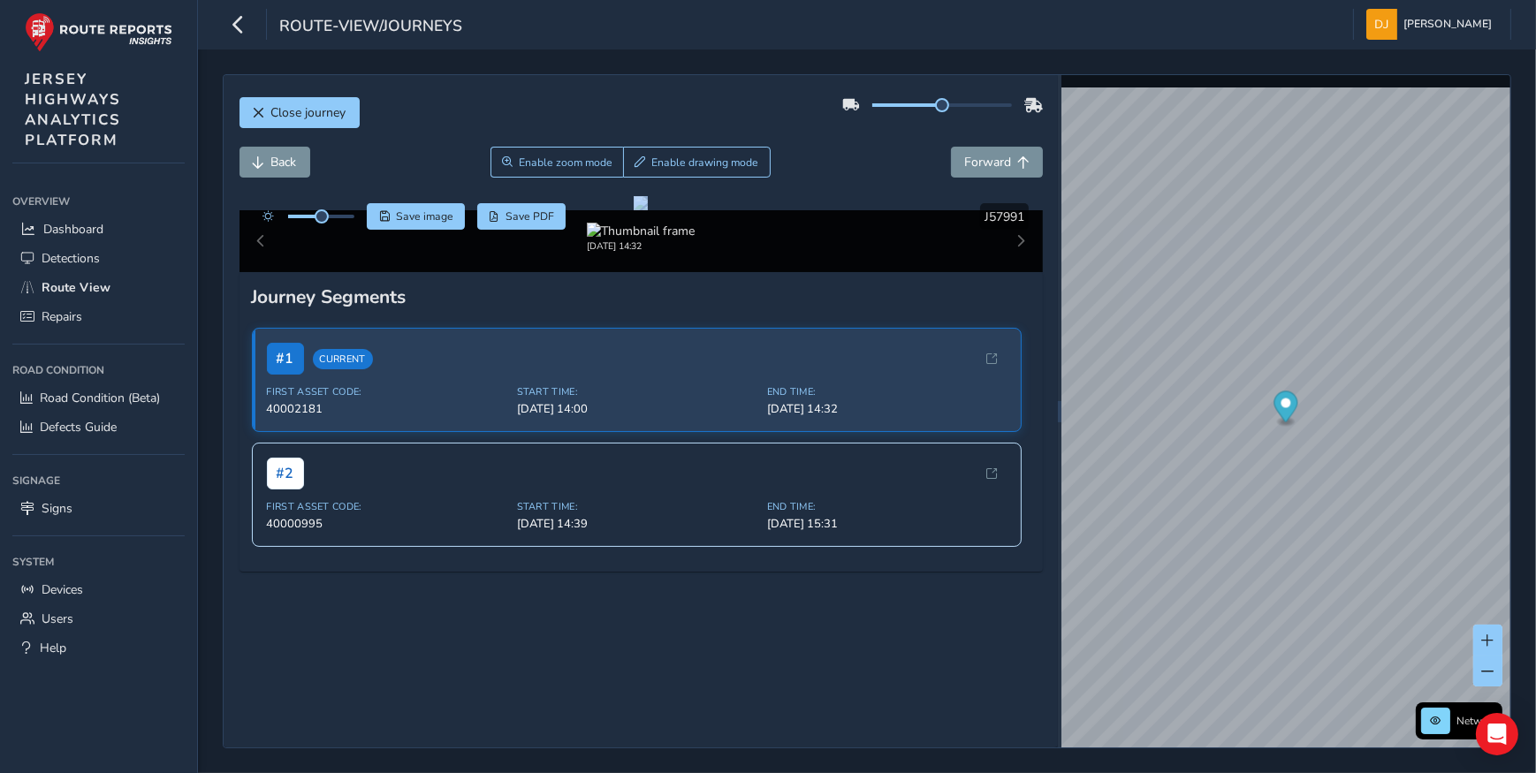
scroll to position [313, 0]
click at [234, 29] on icon "button" at bounding box center [238, 24] width 19 height 31
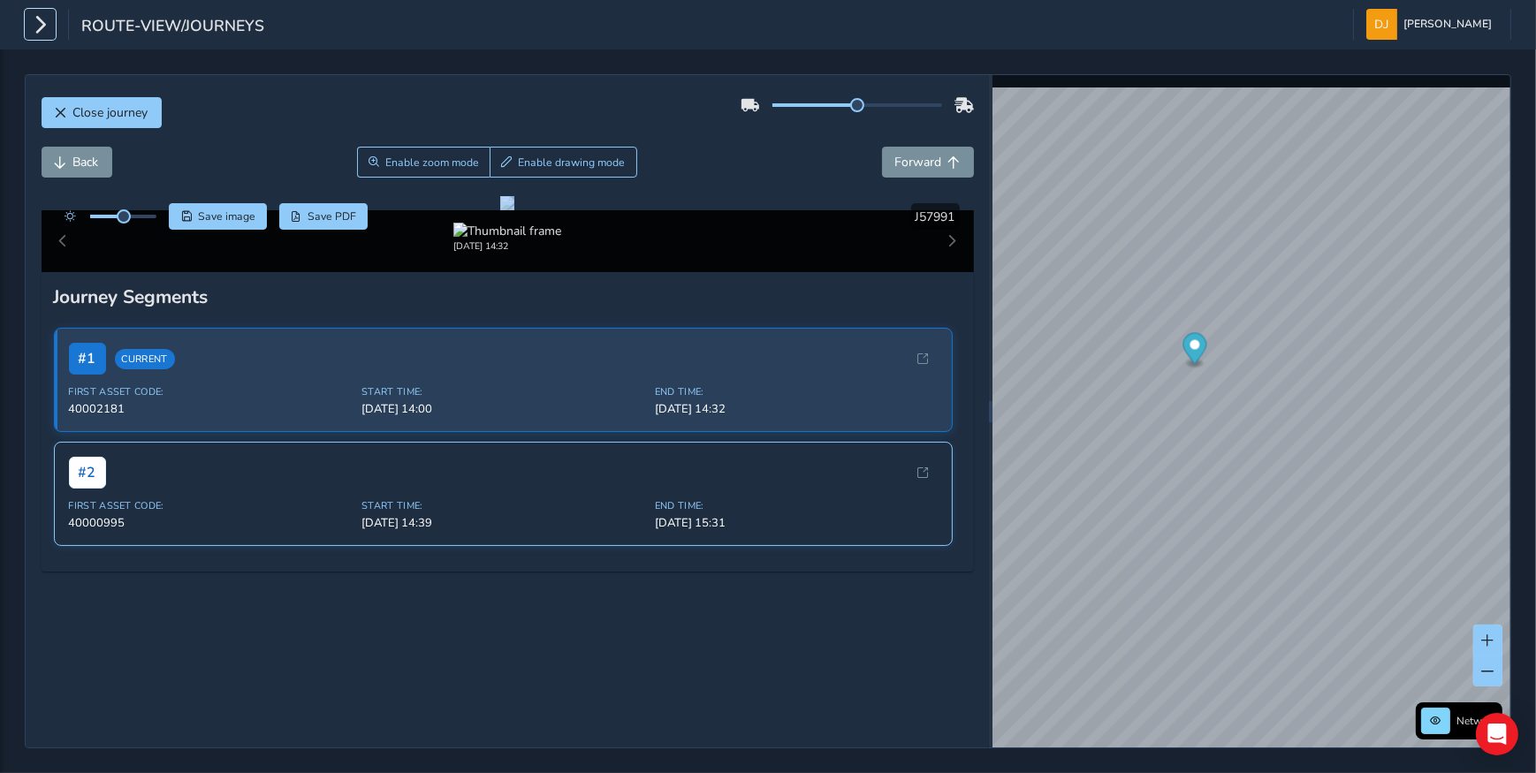
scroll to position [385, 0]
click at [709, 546] on div "# 2 First Asset Code: 40000995 Start Time: Sep 23, 14:39 End Time: Sep 23, 15:31" at bounding box center [503, 494] width 899 height 104
